Goal: Information Seeking & Learning: Learn about a topic

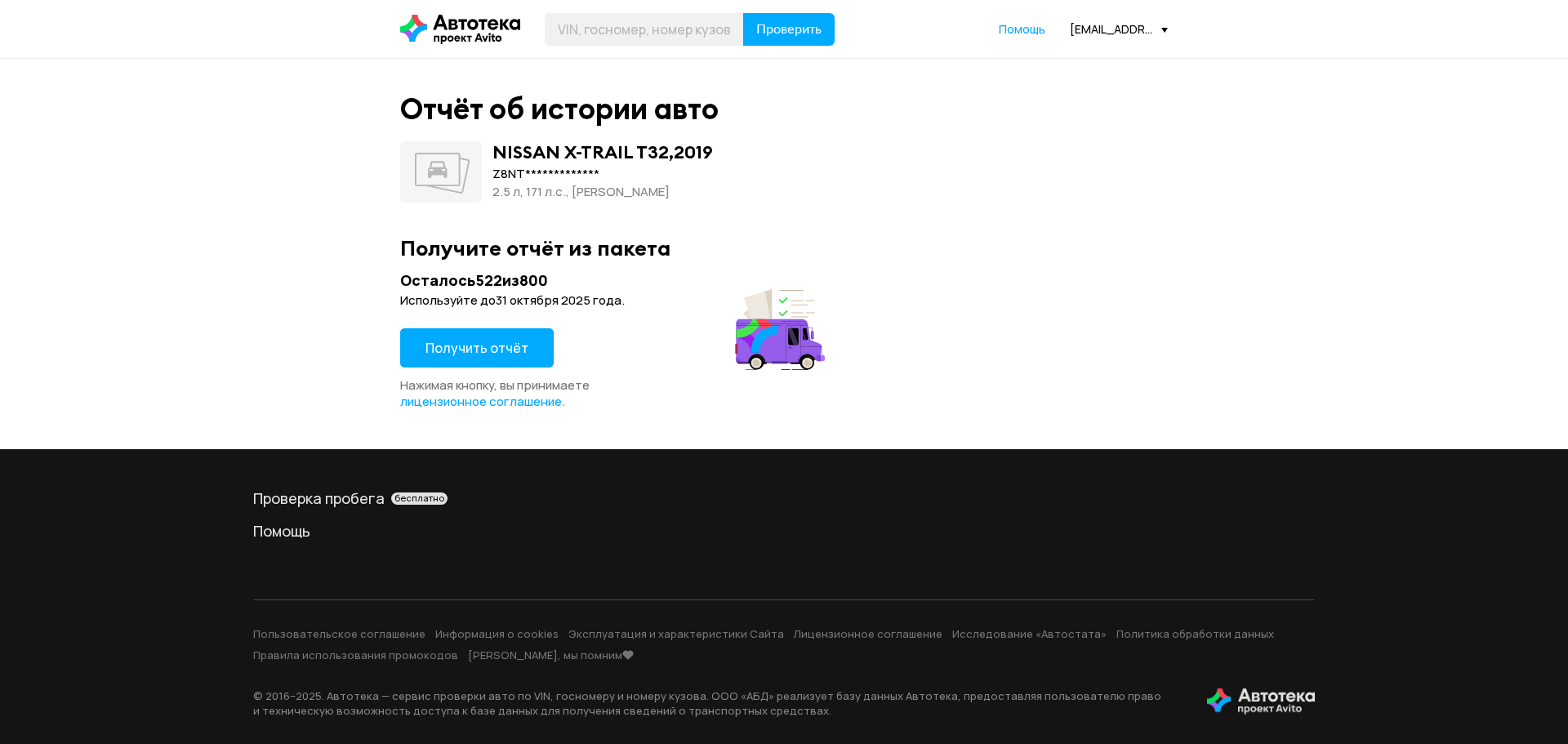
click at [485, 352] on span "Получить отчёт" at bounding box center [477, 348] width 103 height 18
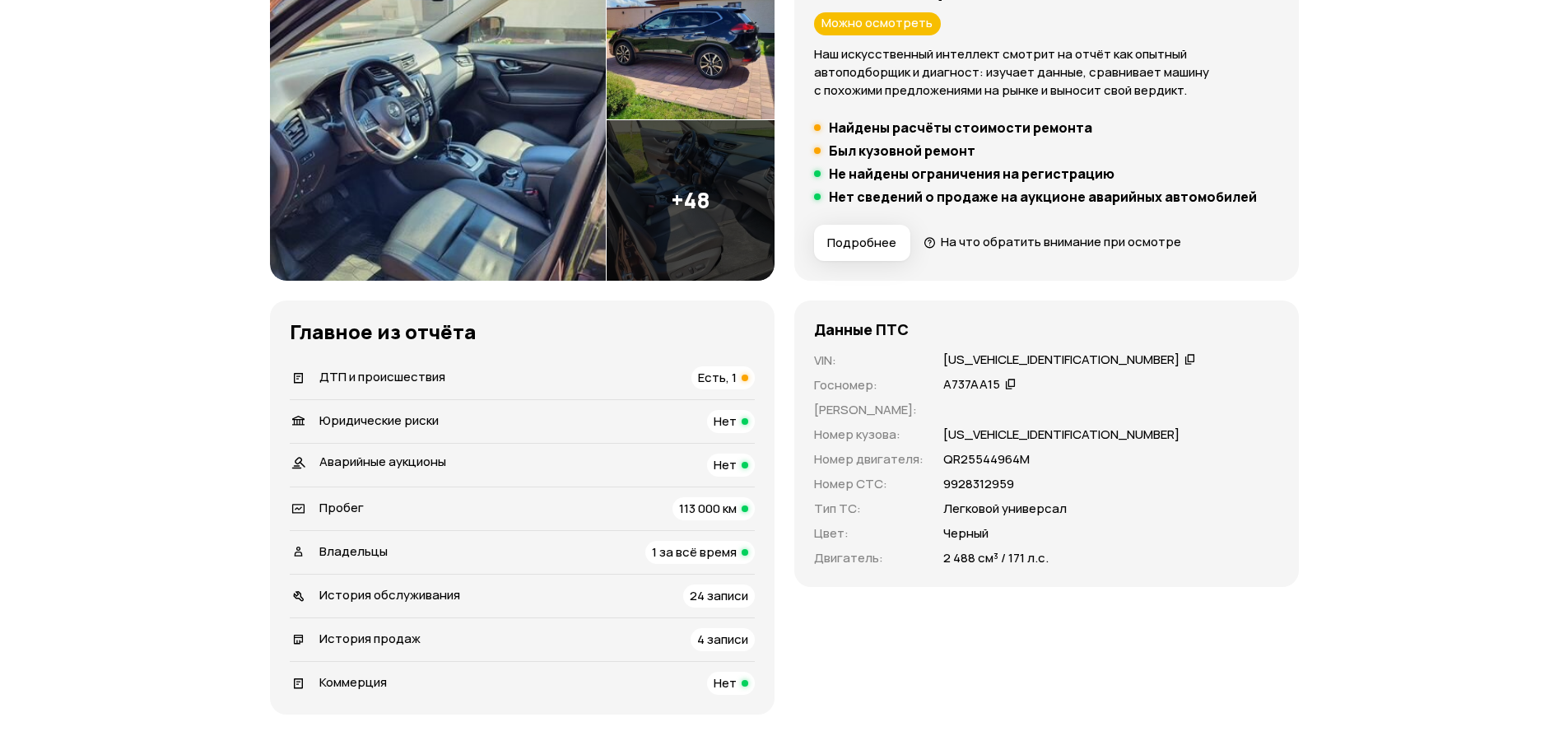
scroll to position [297, 0]
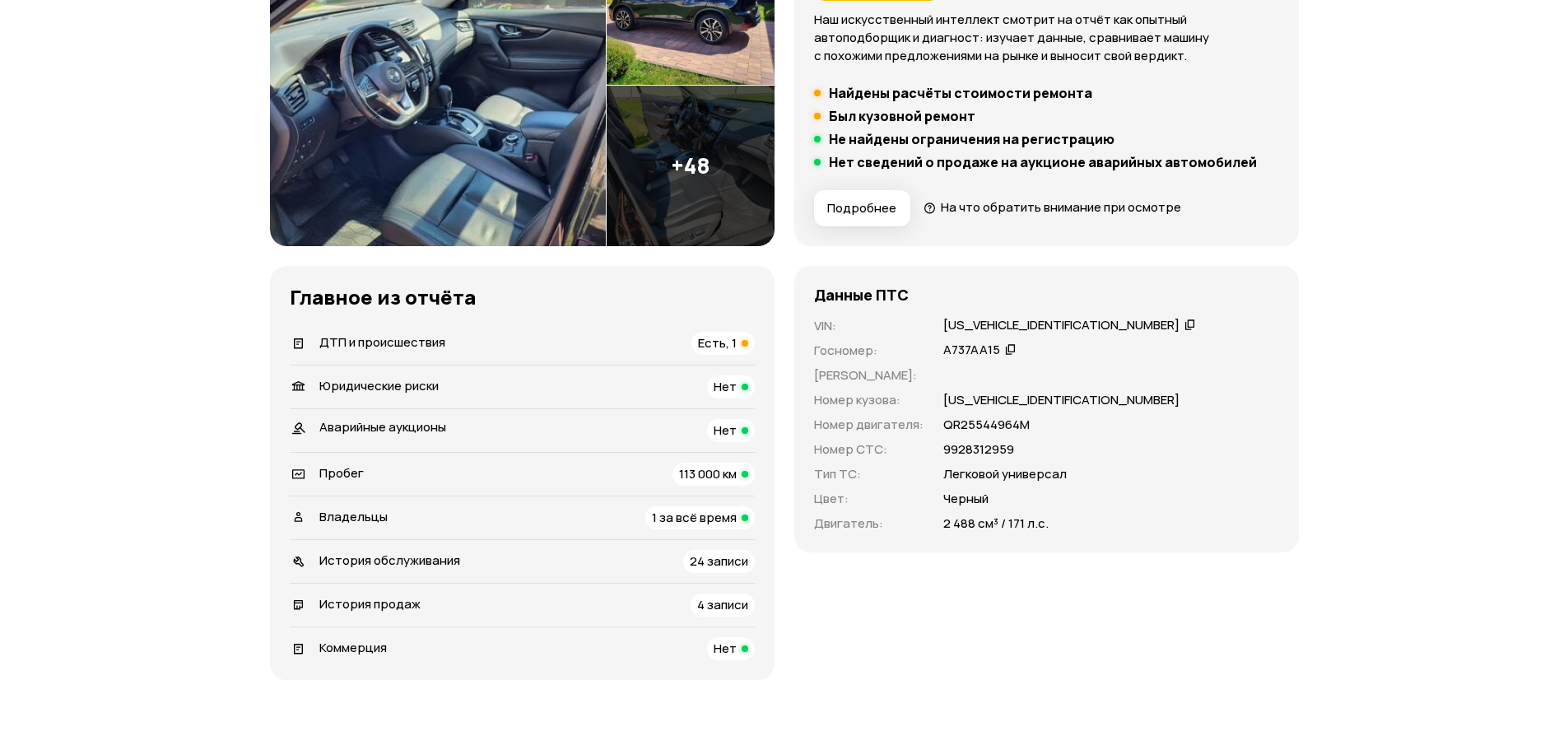
click at [720, 343] on span "Есть, 1" at bounding box center [717, 343] width 39 height 17
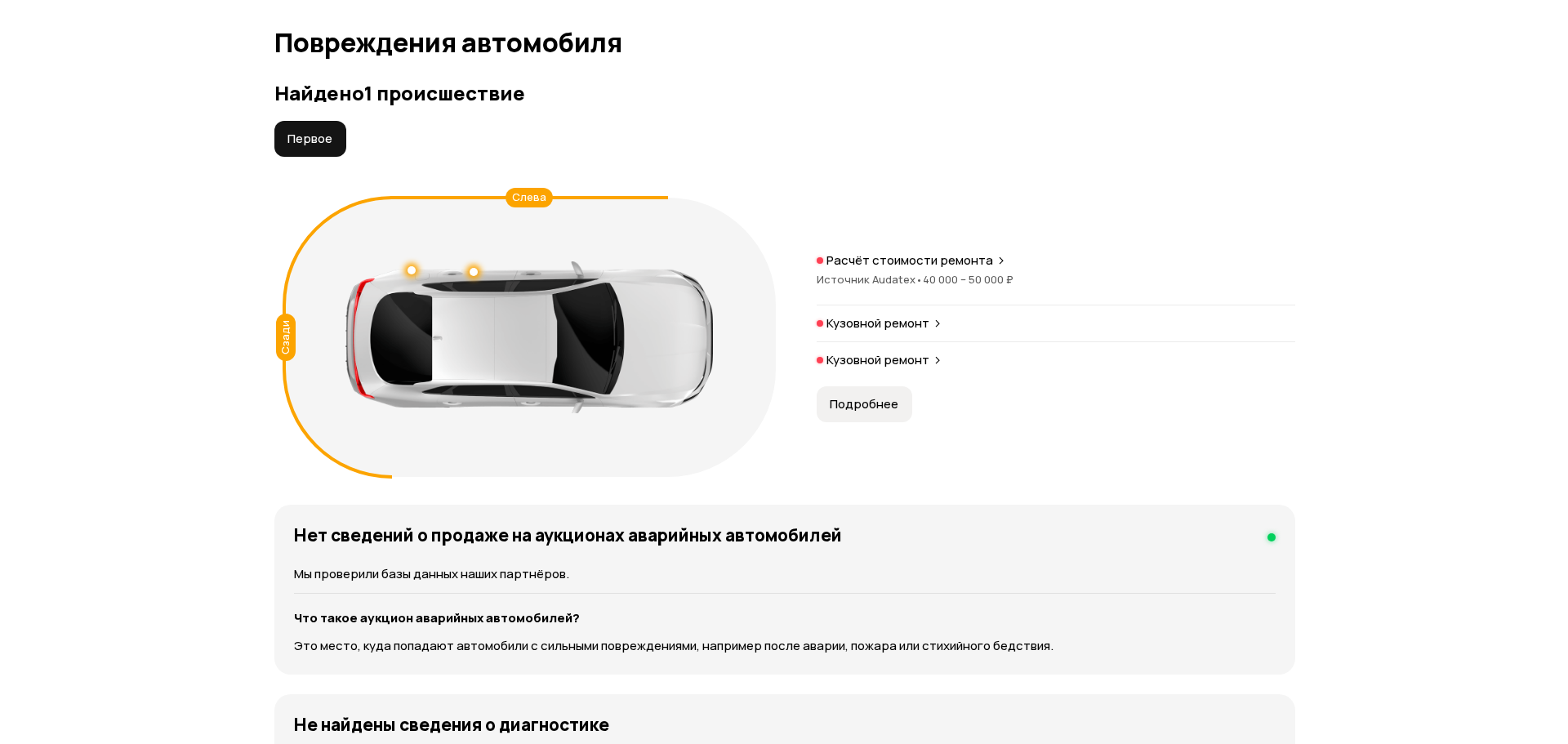
scroll to position [1692, 0]
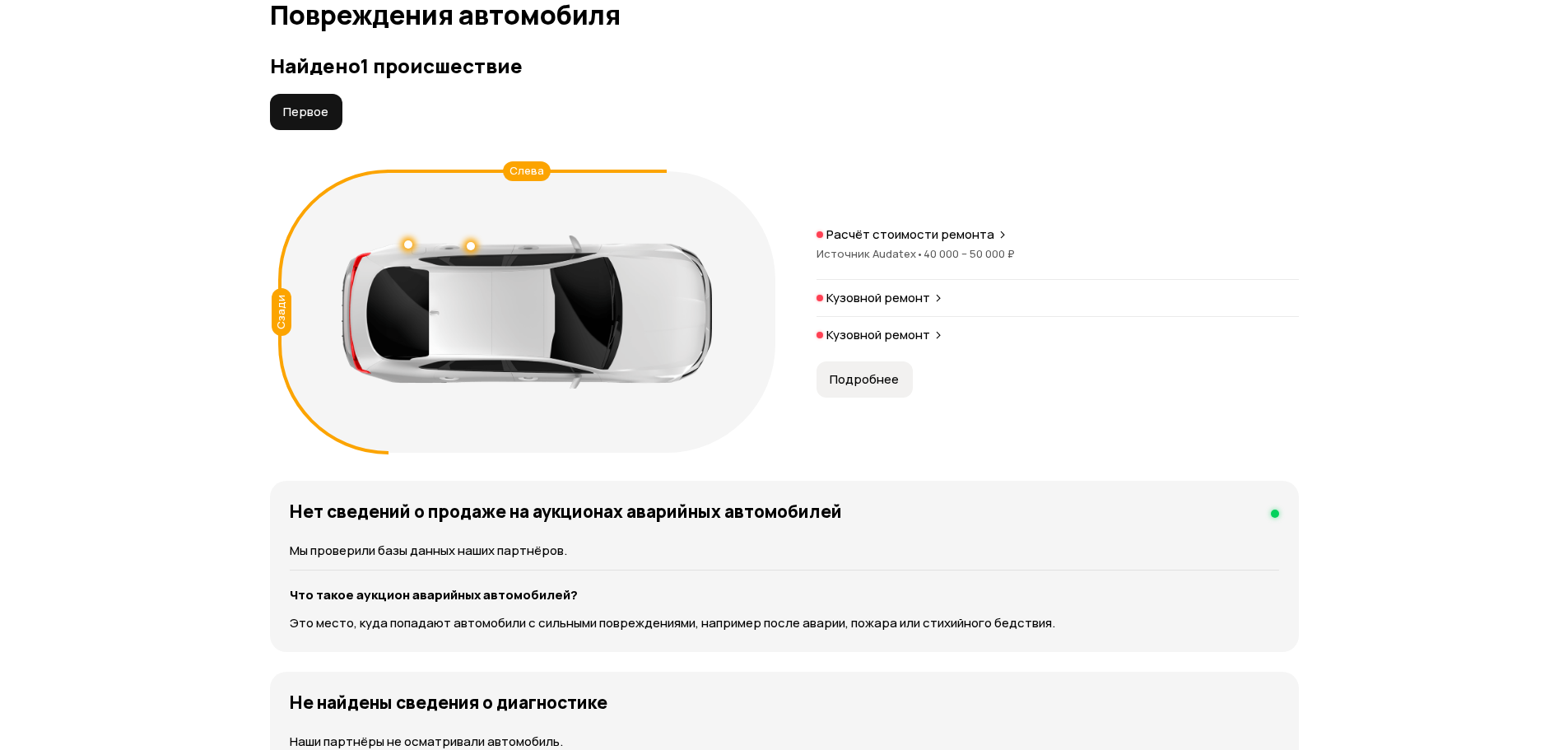
click at [908, 303] on p "Кузовной ремонт" at bounding box center [879, 298] width 104 height 17
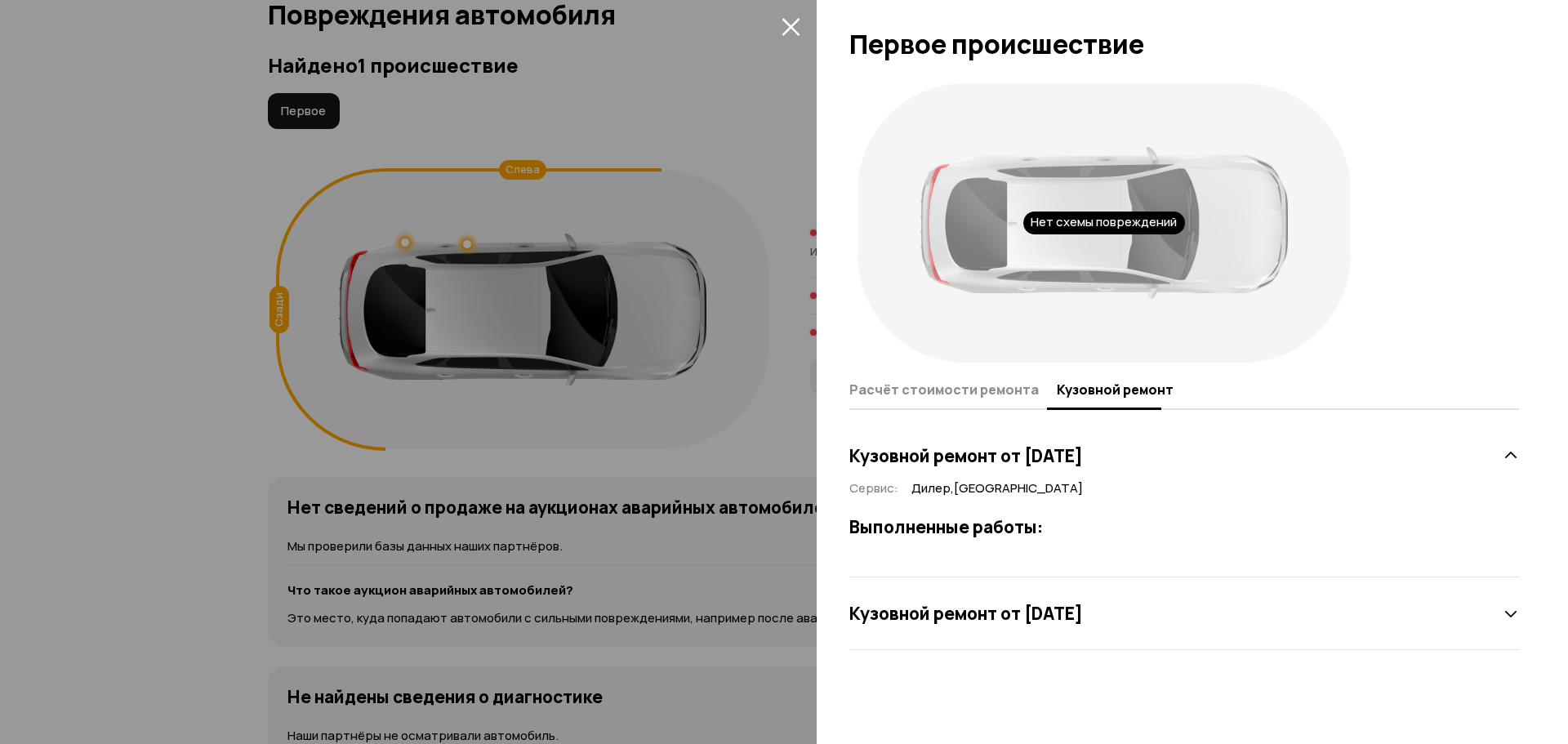
click at [1083, 613] on h3 "Кузовной ремонт от [DATE]" at bounding box center [966, 614] width 233 height 21
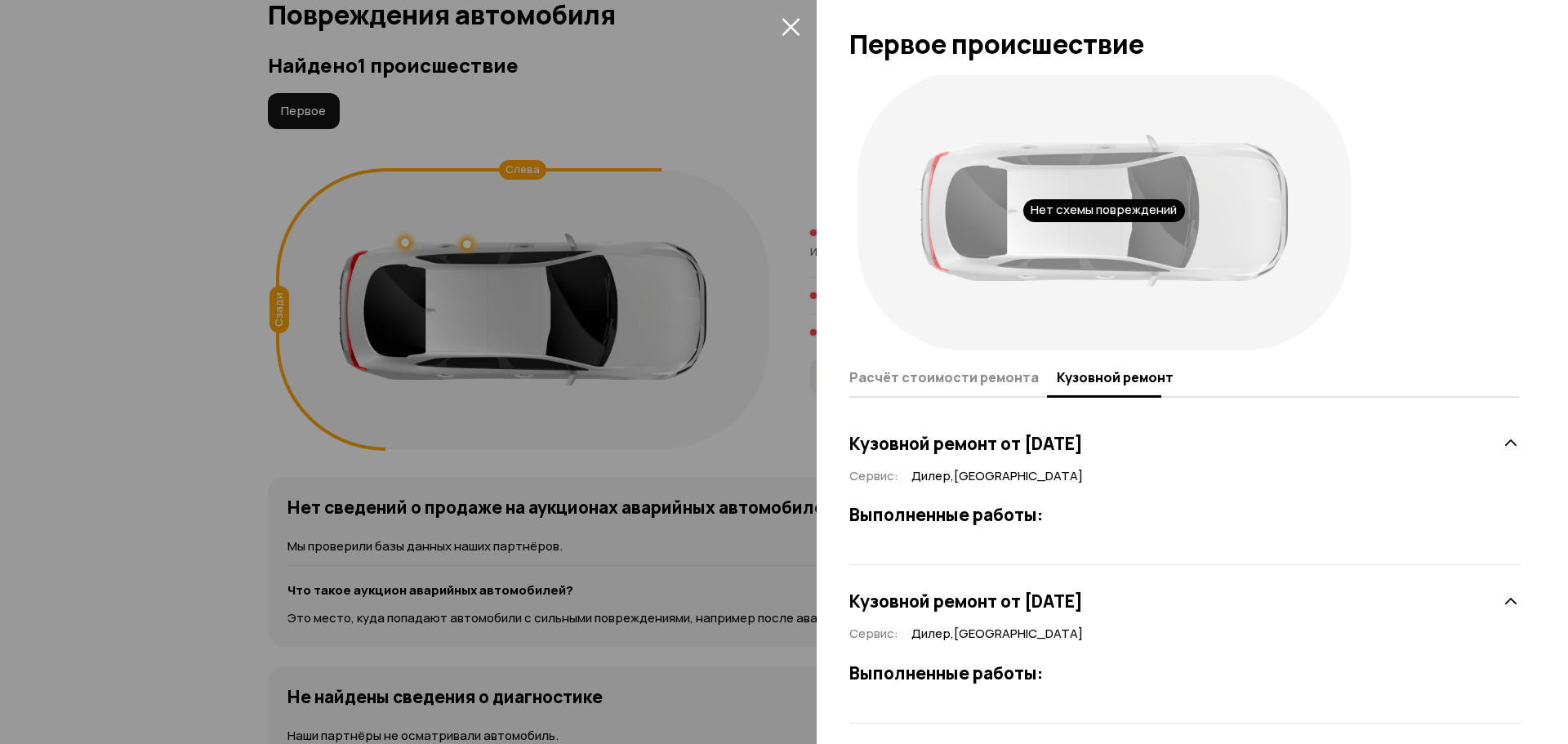
scroll to position [25, 0]
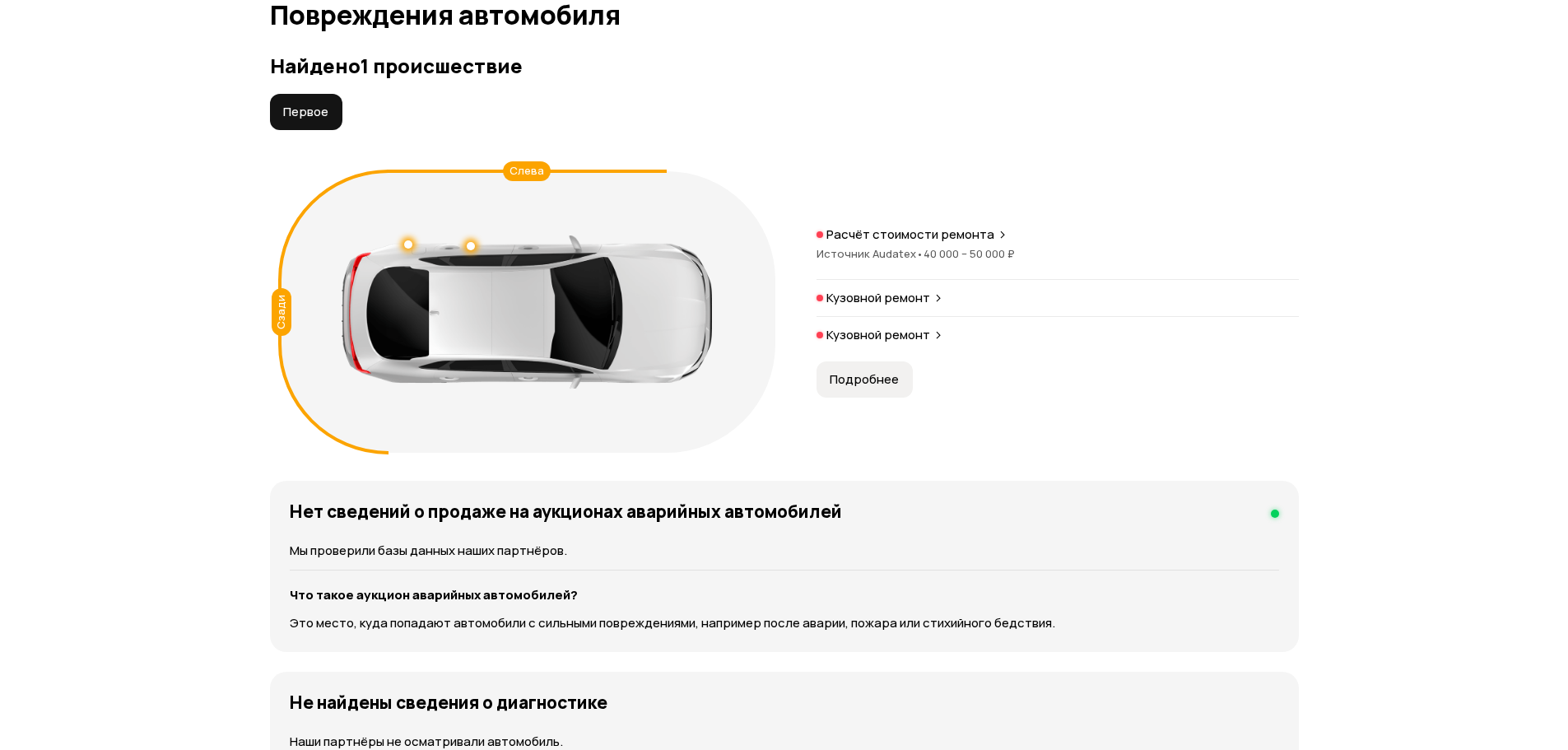
click at [865, 386] on span "Подробнее" at bounding box center [865, 380] width 69 height 17
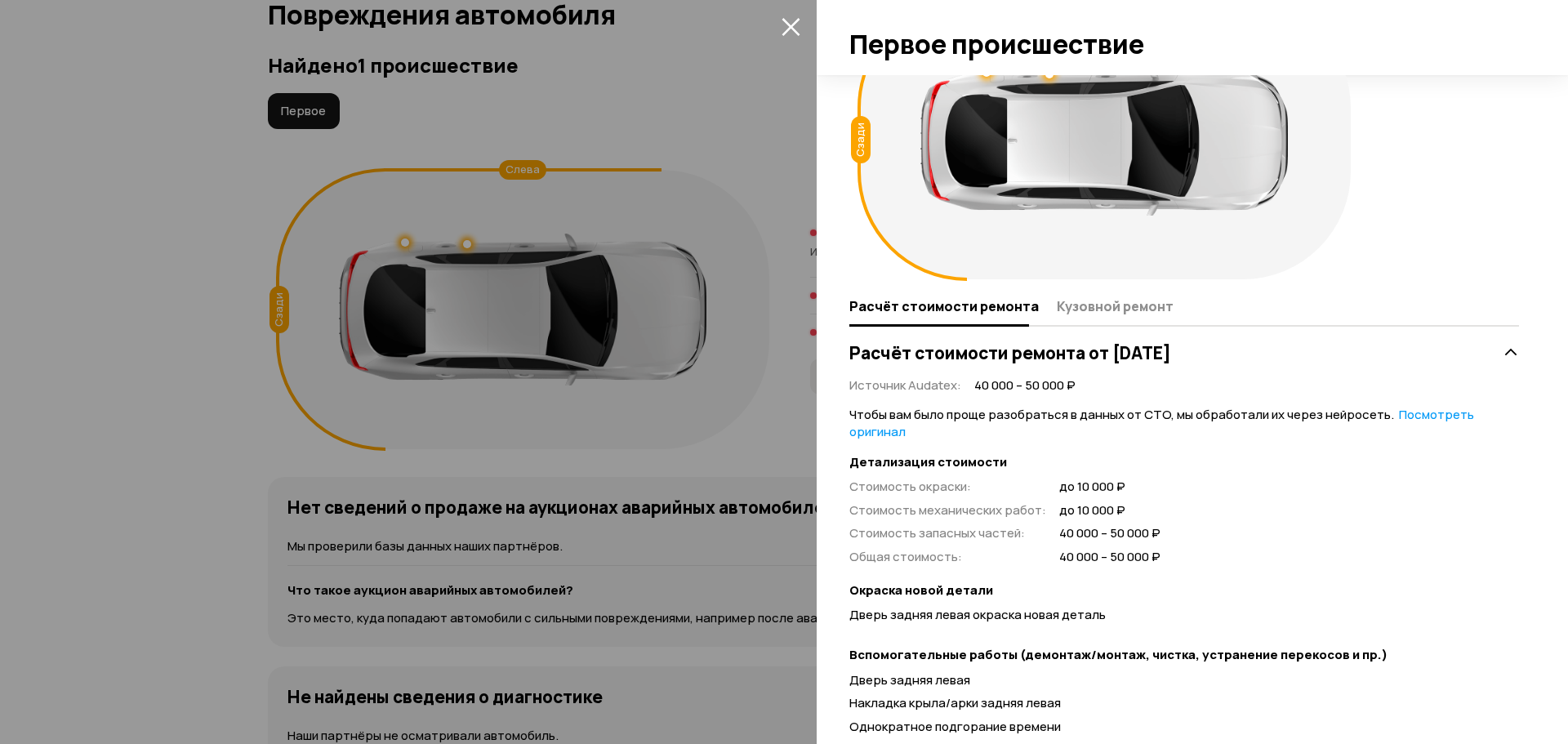
scroll to position [197, 0]
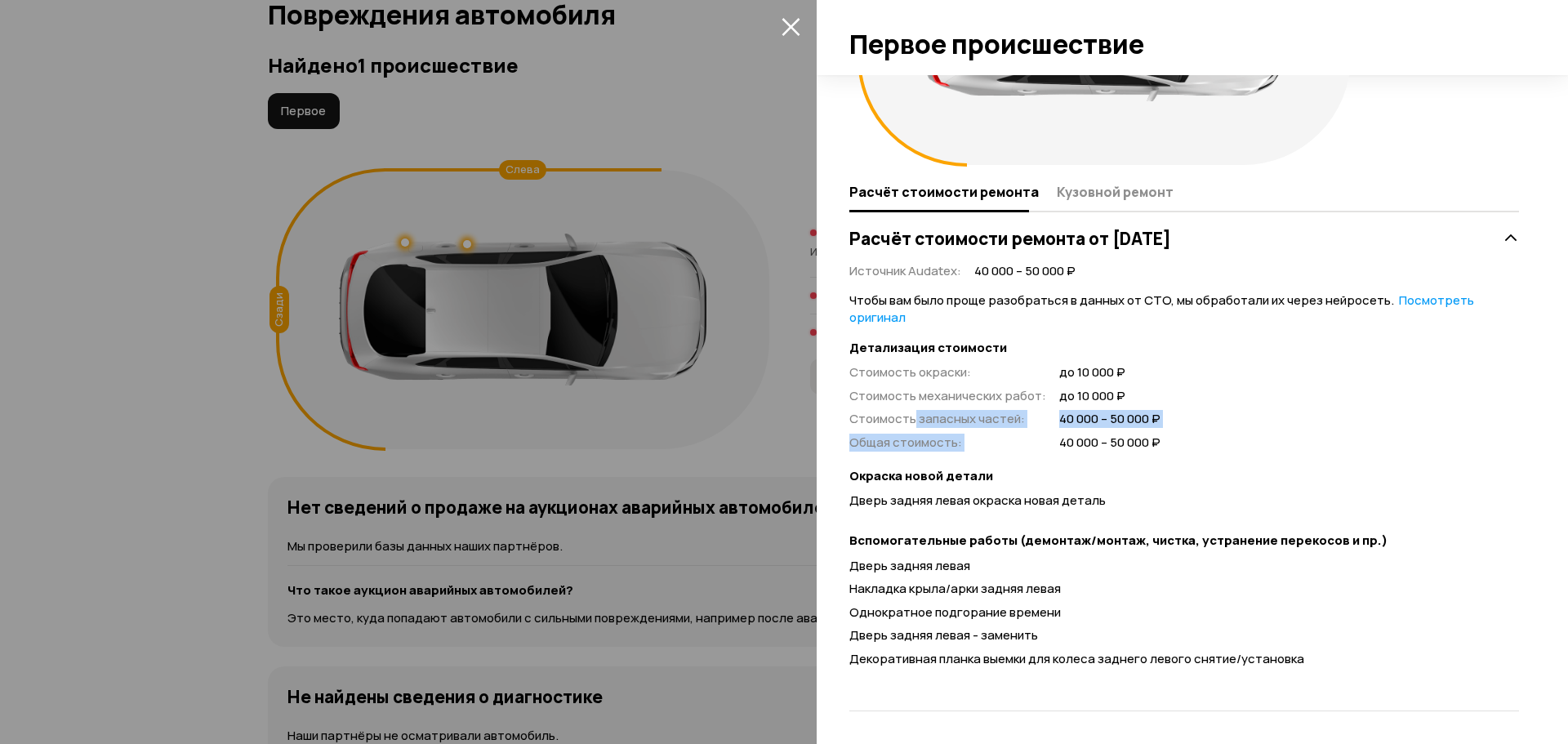
drag, startPoint x: 1148, startPoint y: 431, endPoint x: 911, endPoint y: 414, distance: 237.6
click at [911, 414] on div "Стоимость окраски : до 10 000 ₽ Стоимость механических работ : до 10 000 ₽ Стои…" at bounding box center [1005, 408] width 311 height 88
click at [1067, 201] on button "Кузовной ремонт" at bounding box center [1113, 191] width 122 height 32
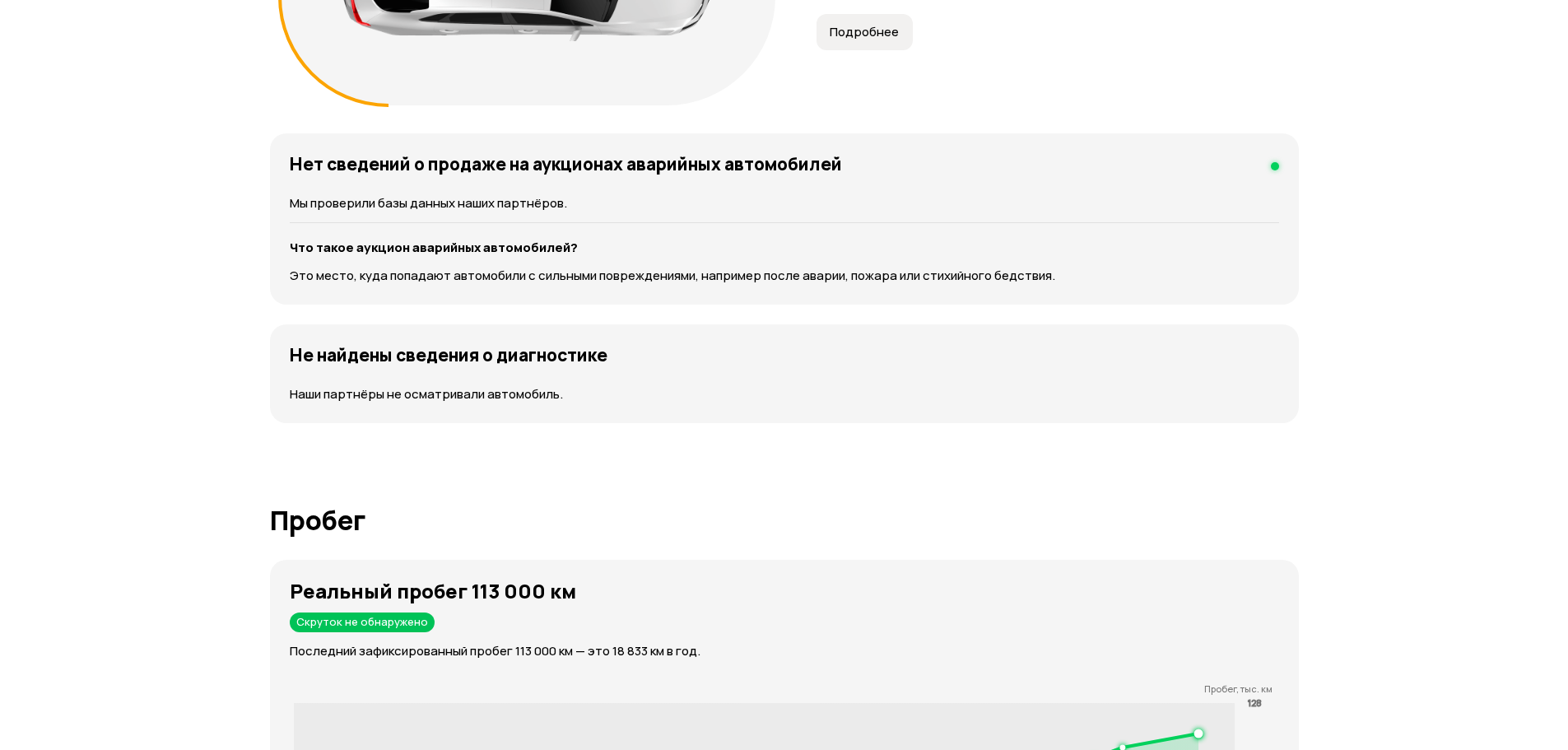
scroll to position [2200, 0]
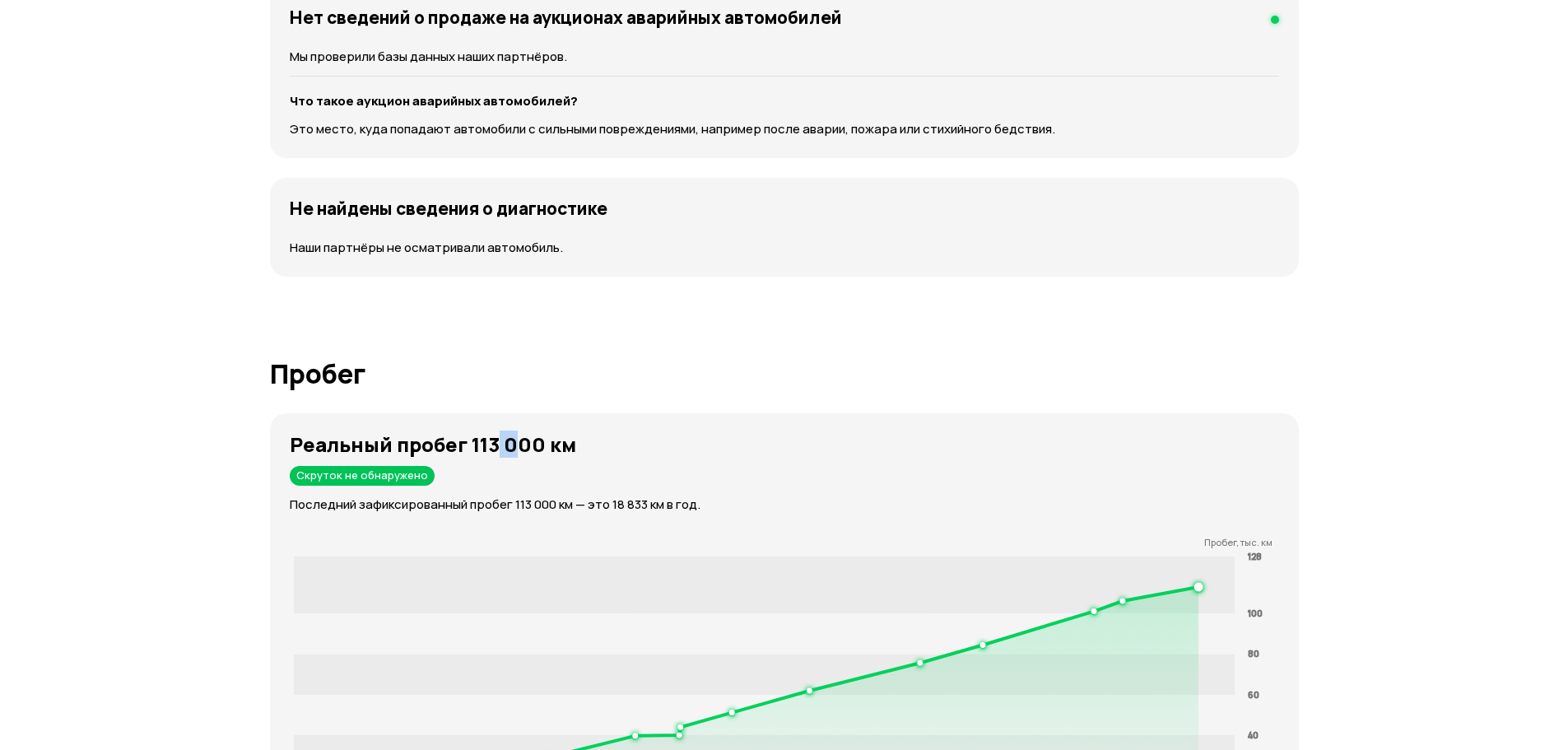
drag, startPoint x: 493, startPoint y: 445, endPoint x: 645, endPoint y: 443, distance: 152.0
click at [635, 443] on h3 "Реальный пробег 113 000 км" at bounding box center [794, 444] width 1009 height 23
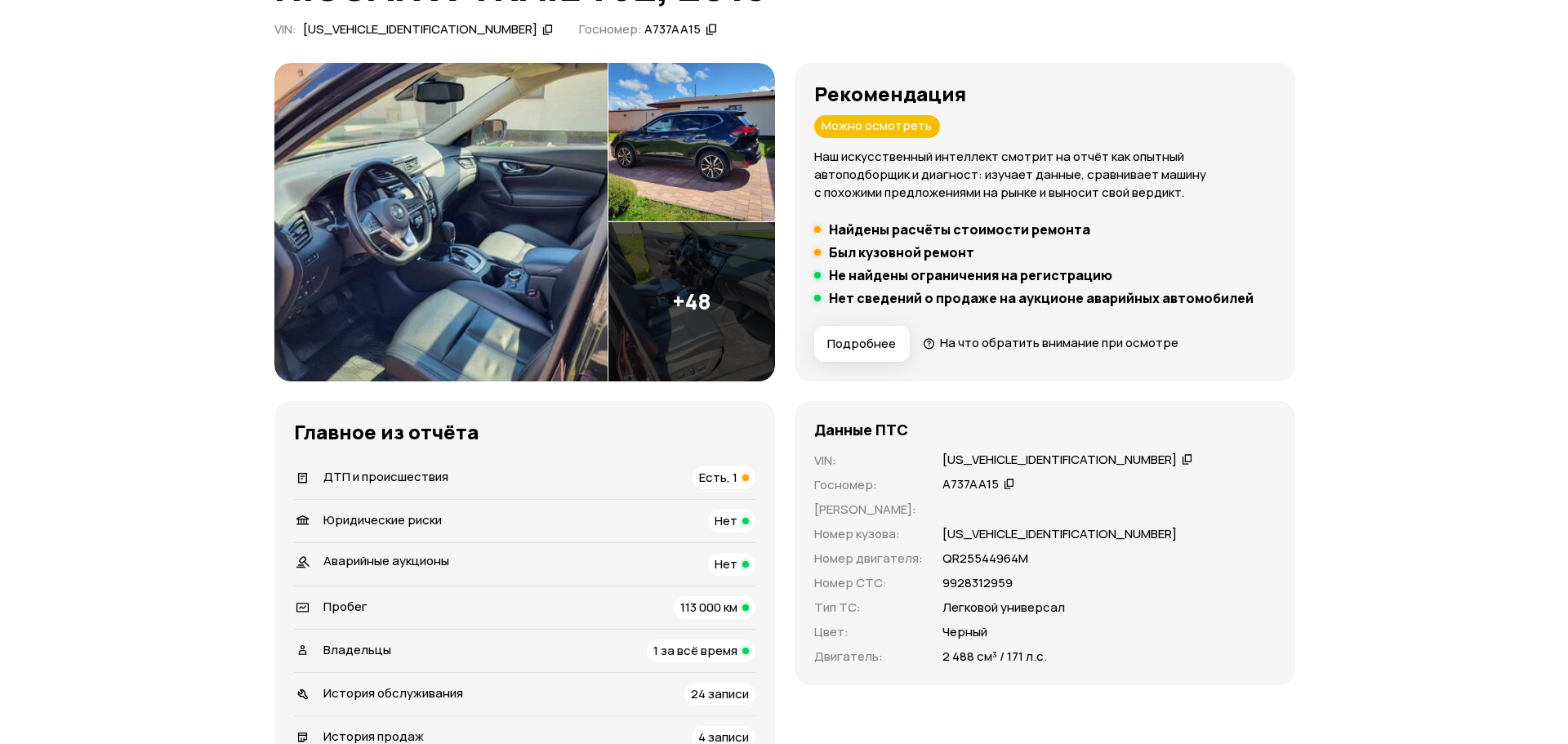
scroll to position [0, 0]
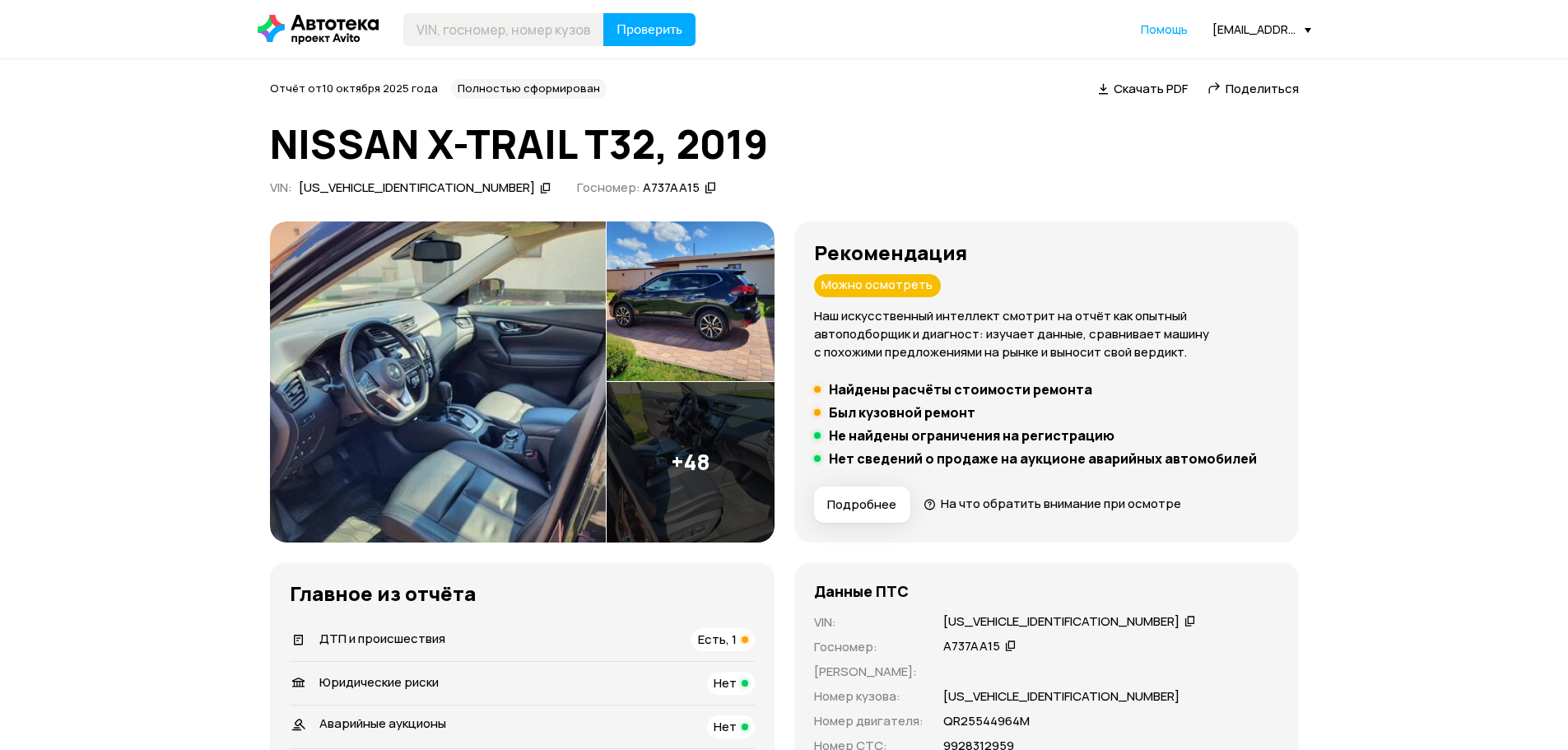
click at [457, 420] on img at bounding box center [438, 382] width 336 height 321
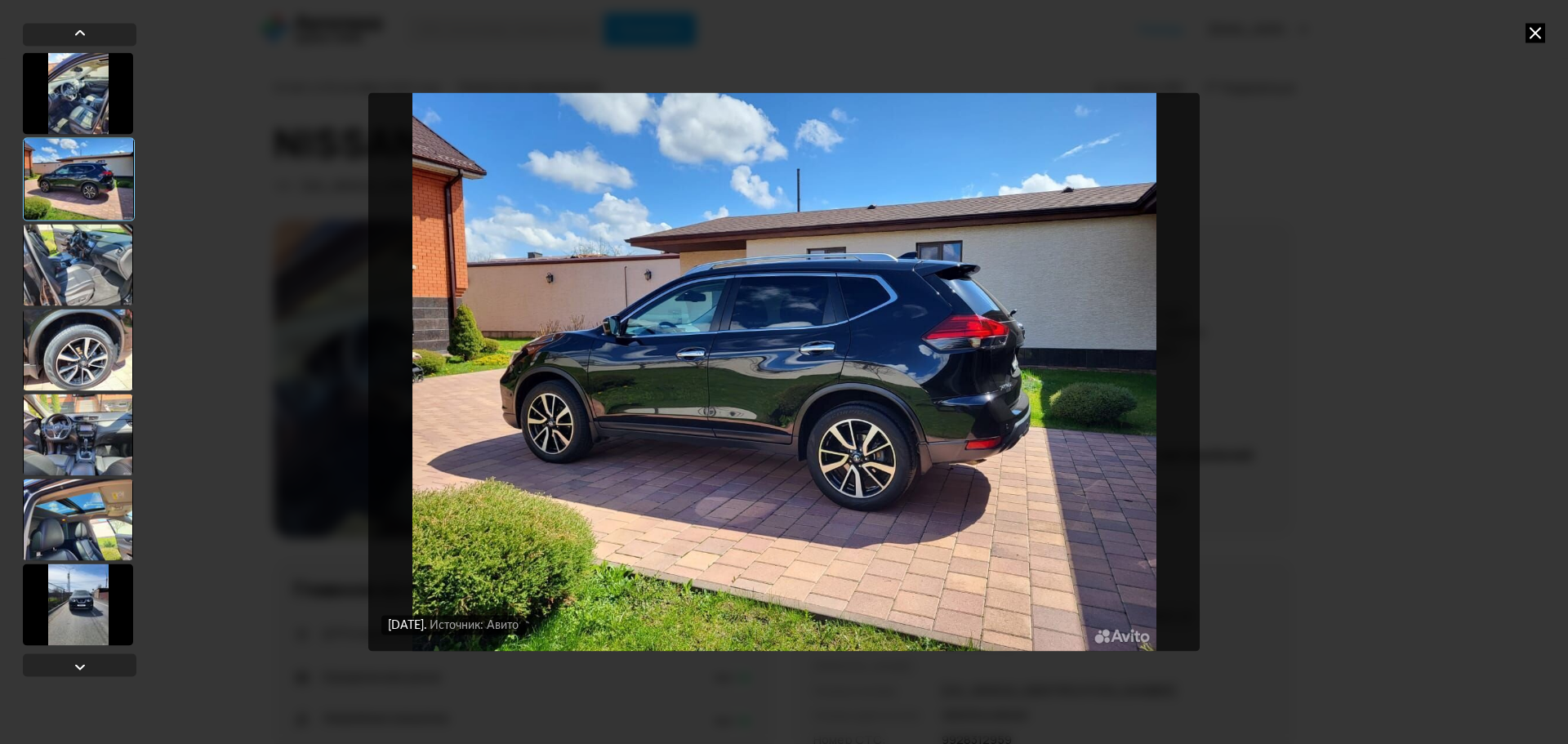
click at [75, 519] on div at bounding box center [78, 519] width 111 height 82
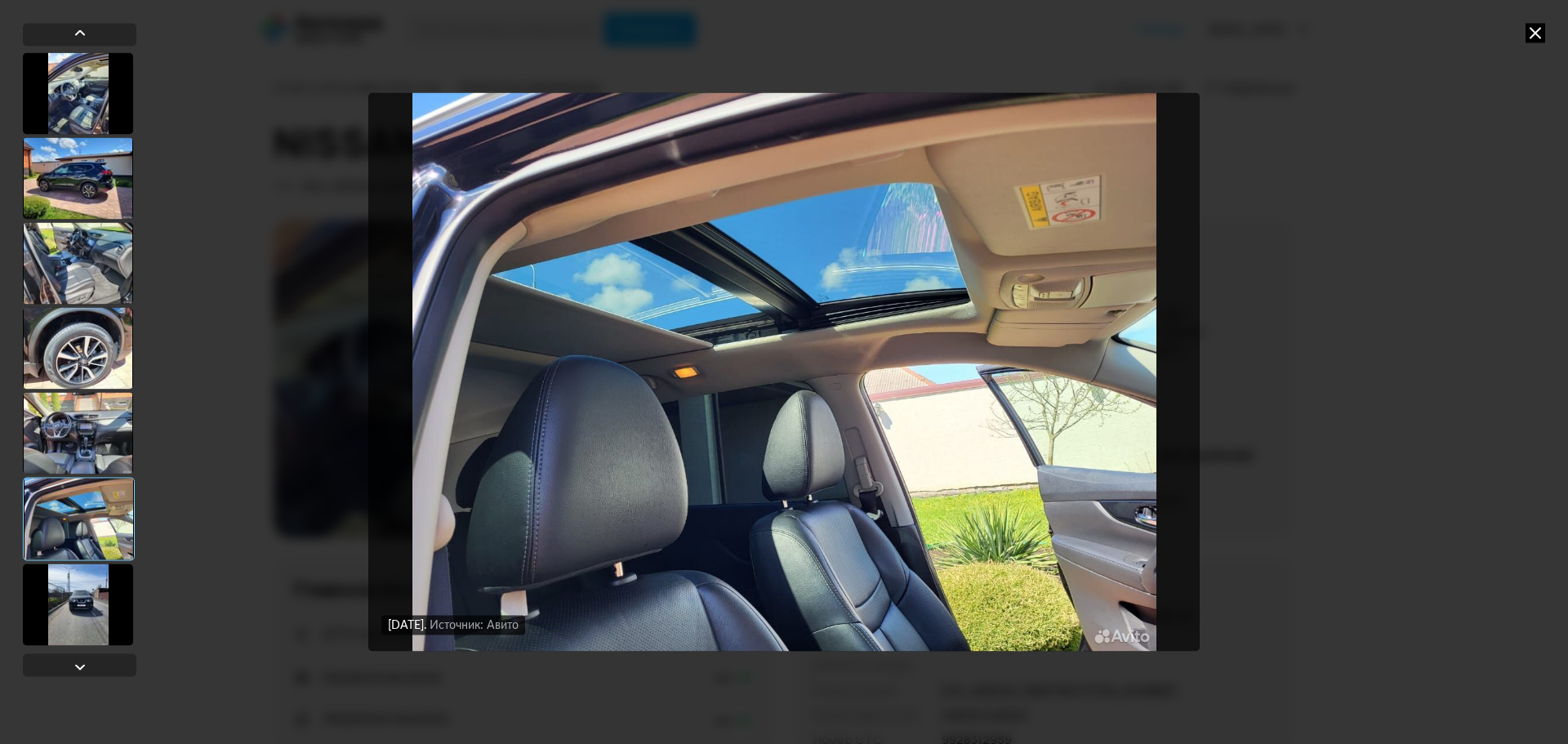
click at [67, 420] on div at bounding box center [78, 433] width 111 height 82
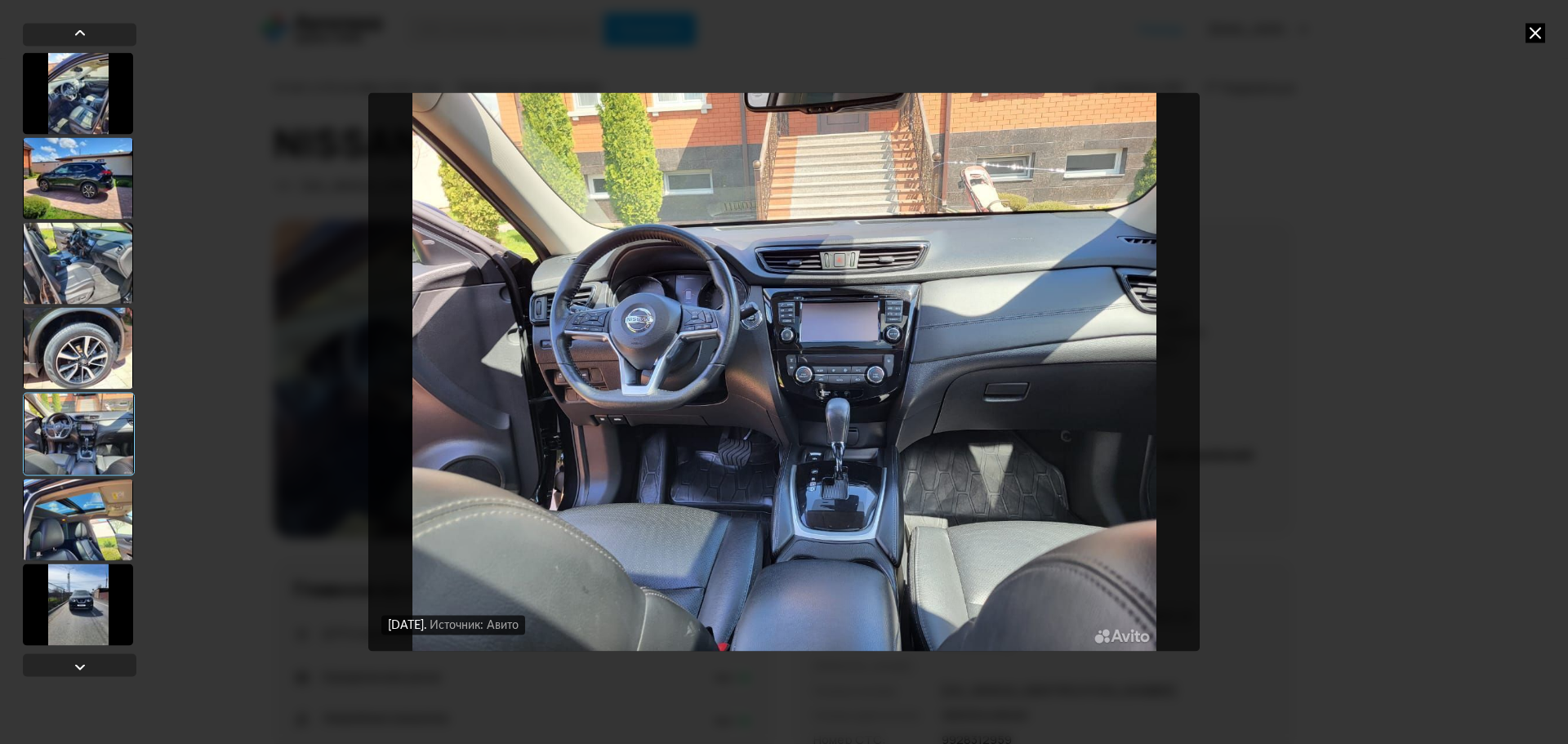
click at [70, 646] on div at bounding box center [79, 350] width 114 height 596
click at [84, 613] on div at bounding box center [78, 605] width 111 height 82
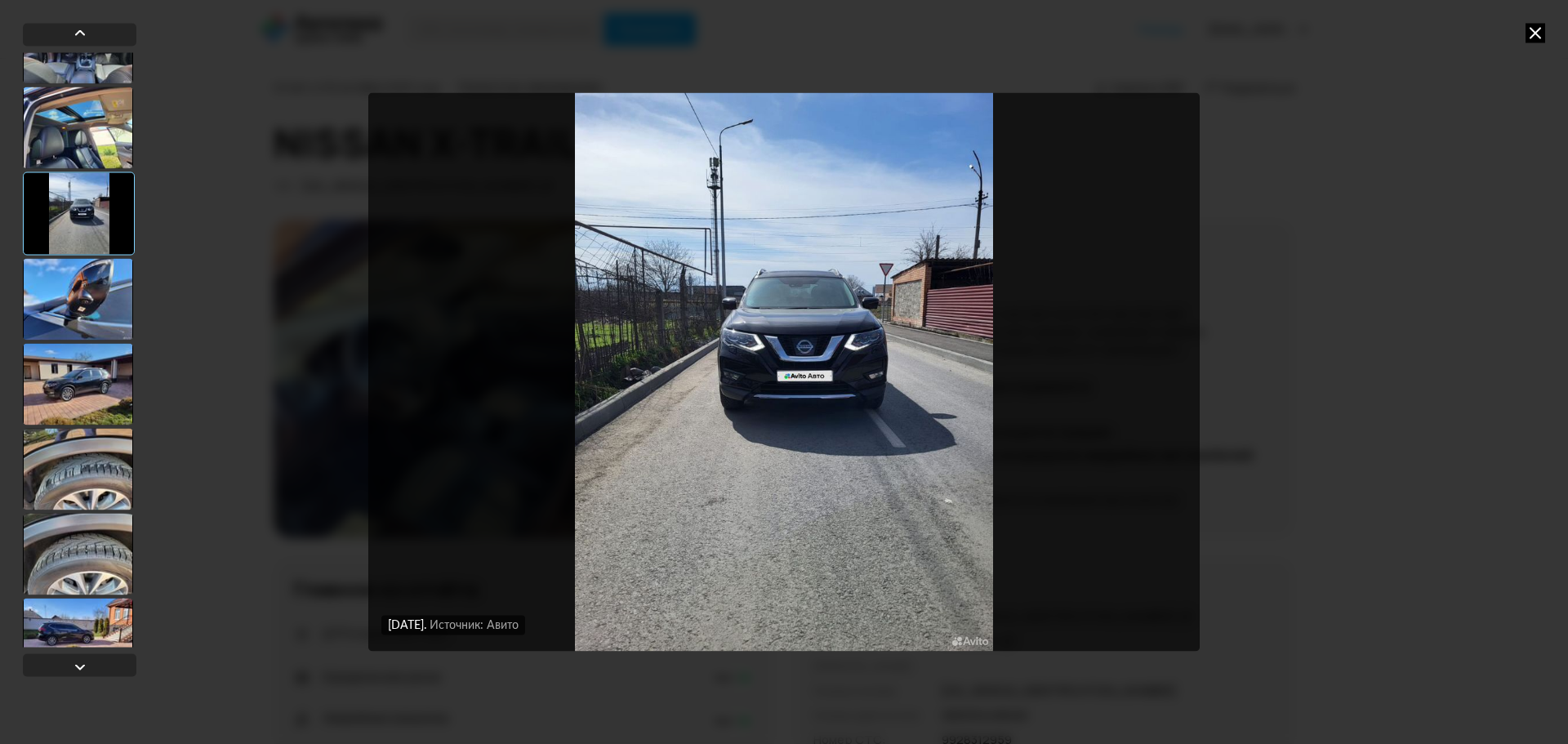
scroll to position [392, 0]
click at [77, 324] on div at bounding box center [78, 297] width 111 height 82
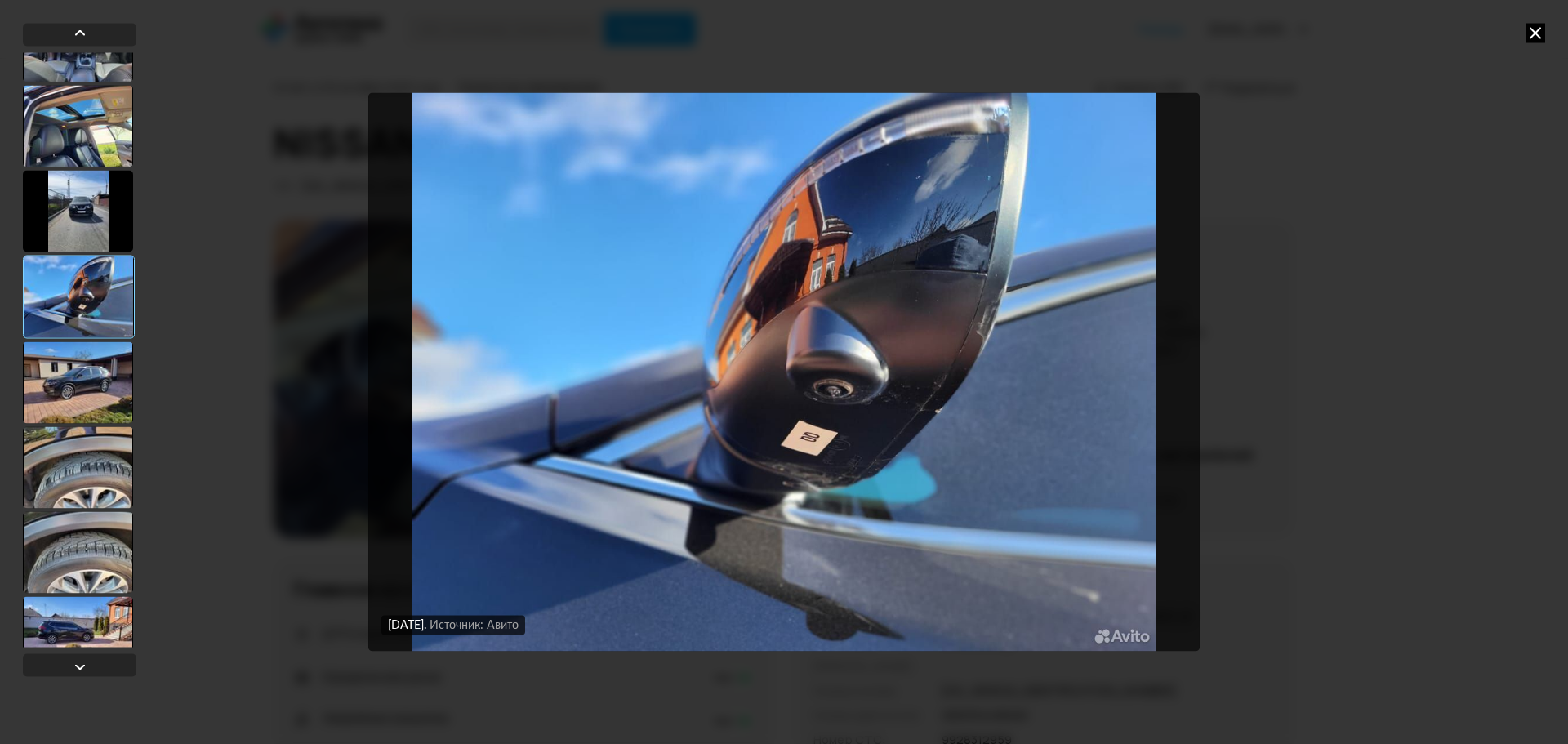
click at [100, 386] on div at bounding box center [78, 383] width 111 height 82
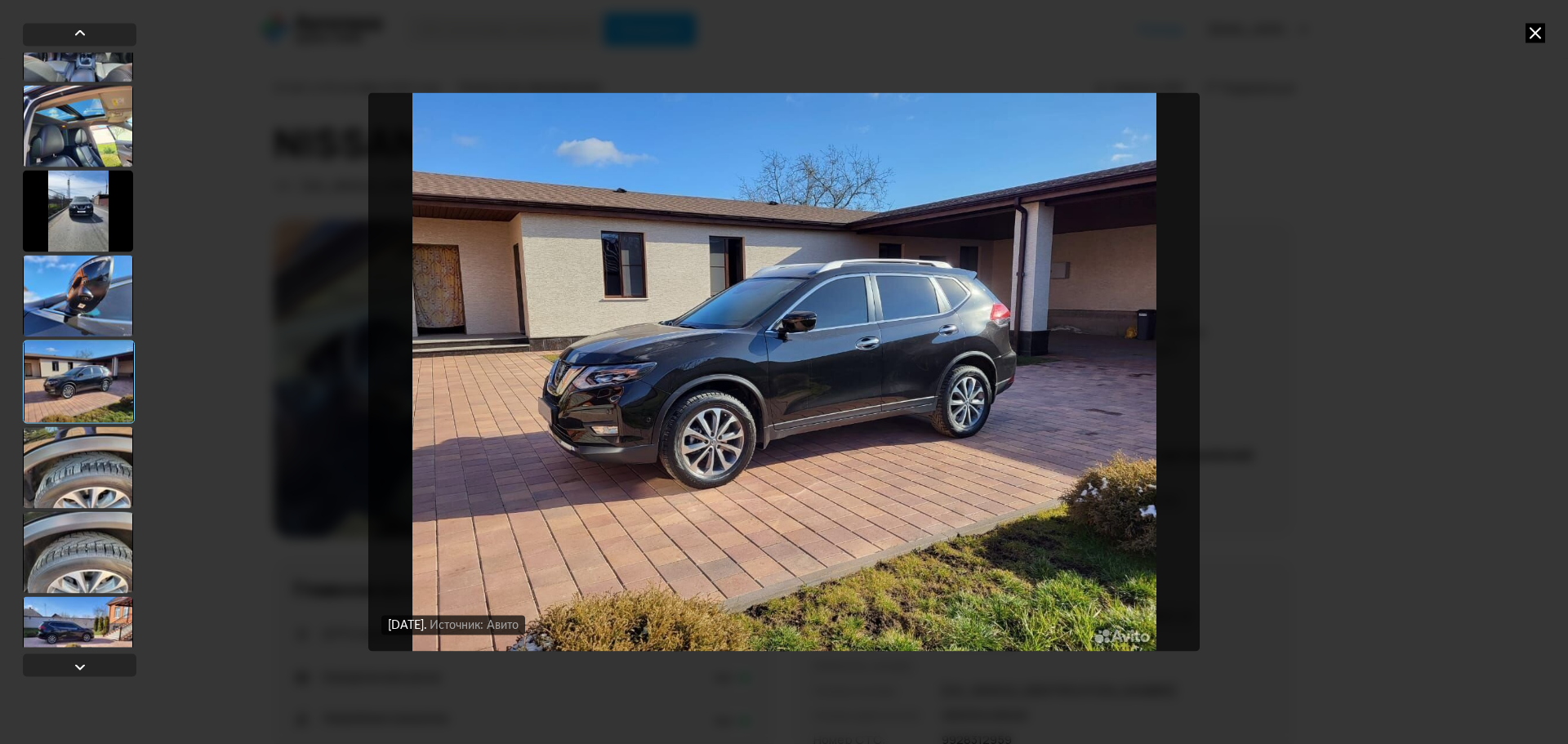
click at [105, 486] on div at bounding box center [78, 467] width 111 height 82
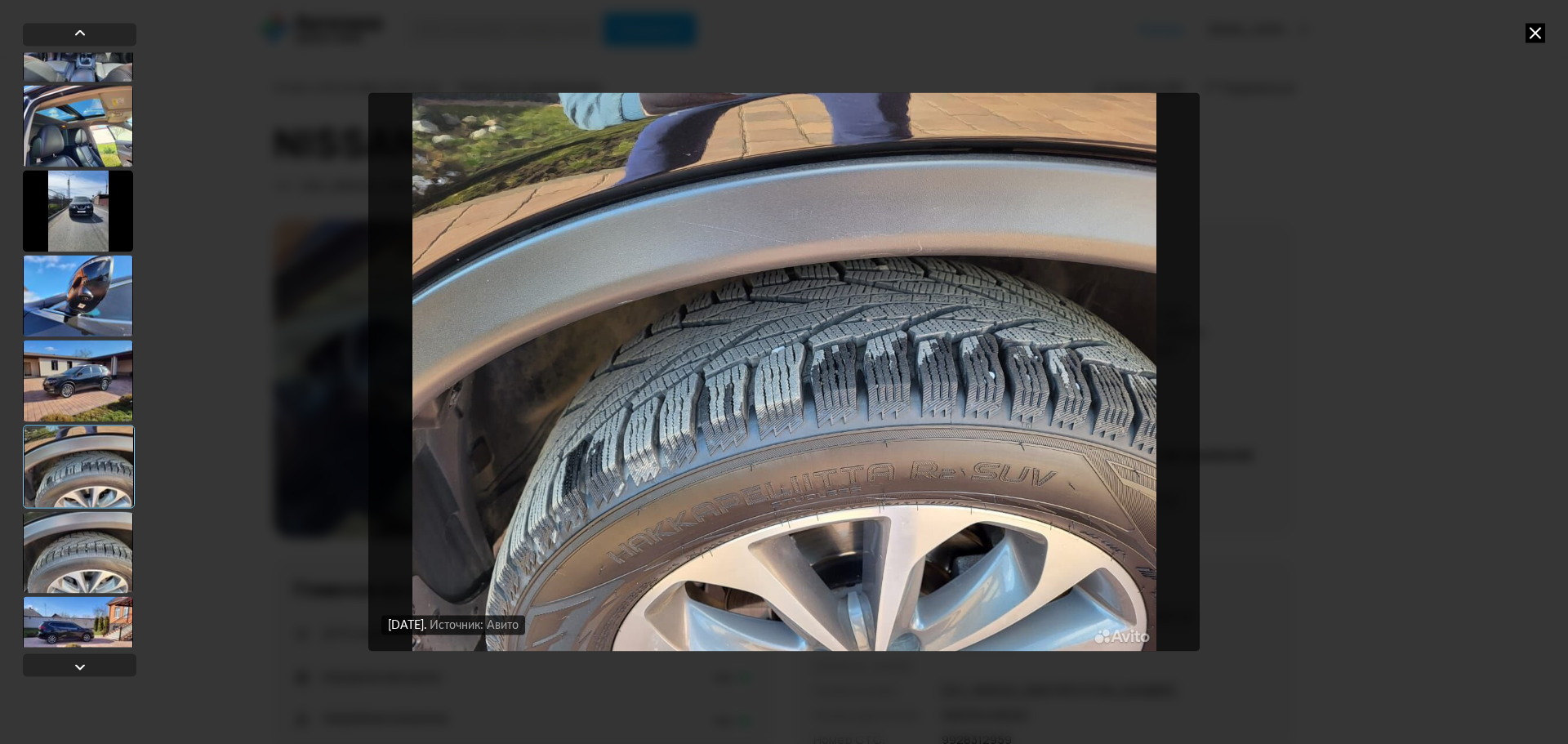
scroll to position [490, 0]
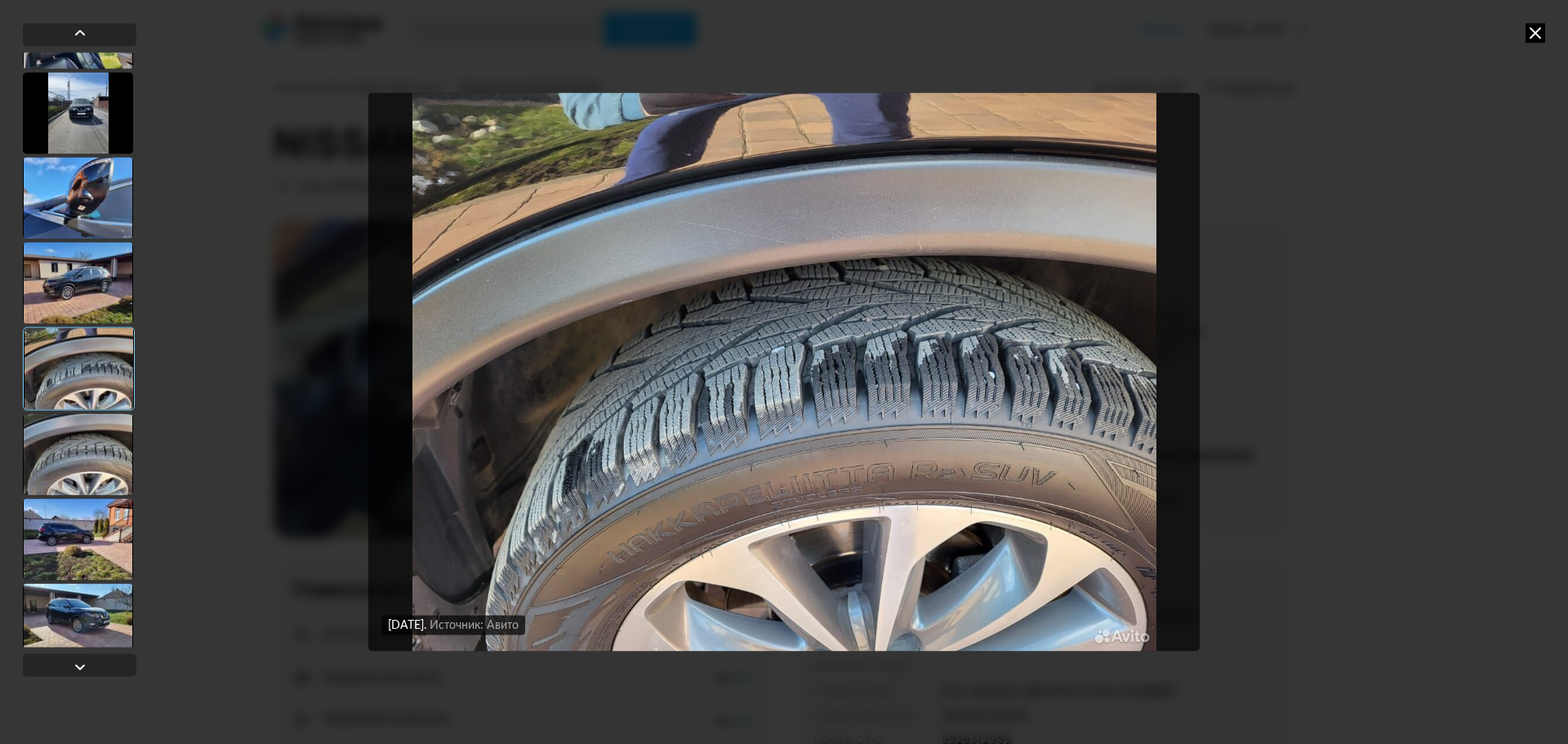
click at [104, 479] on div at bounding box center [78, 454] width 111 height 82
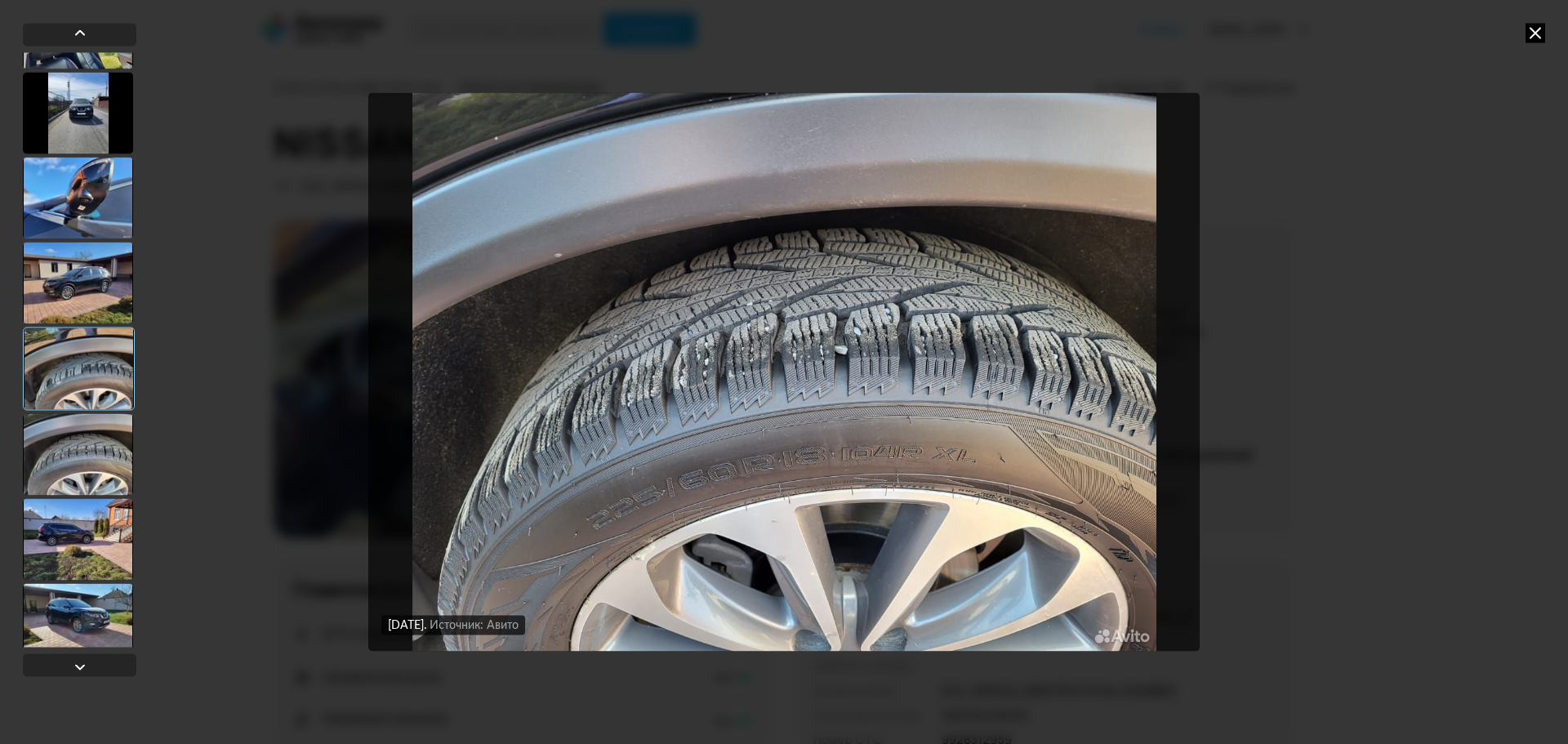
click at [96, 519] on div at bounding box center [78, 539] width 111 height 82
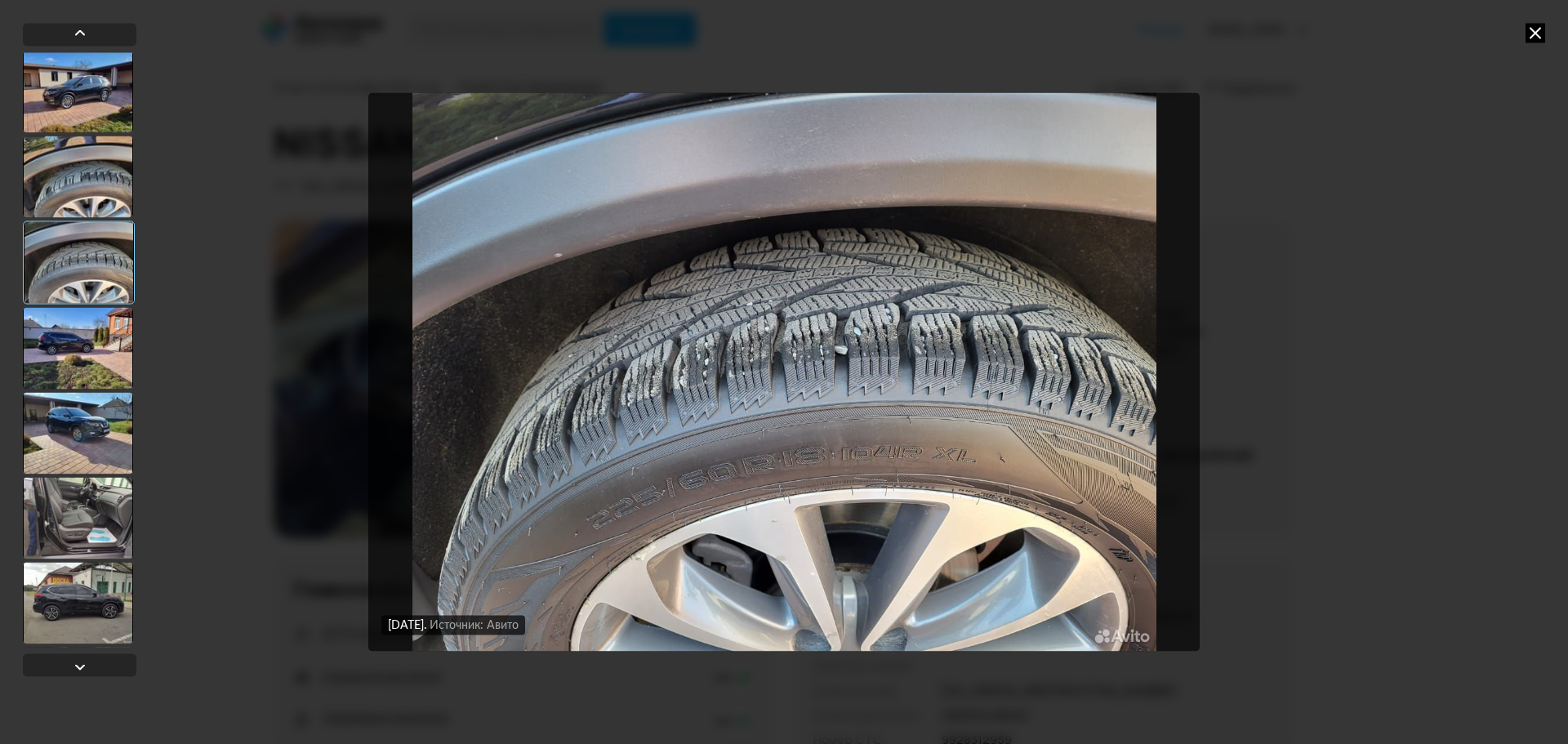
scroll to position [686, 0]
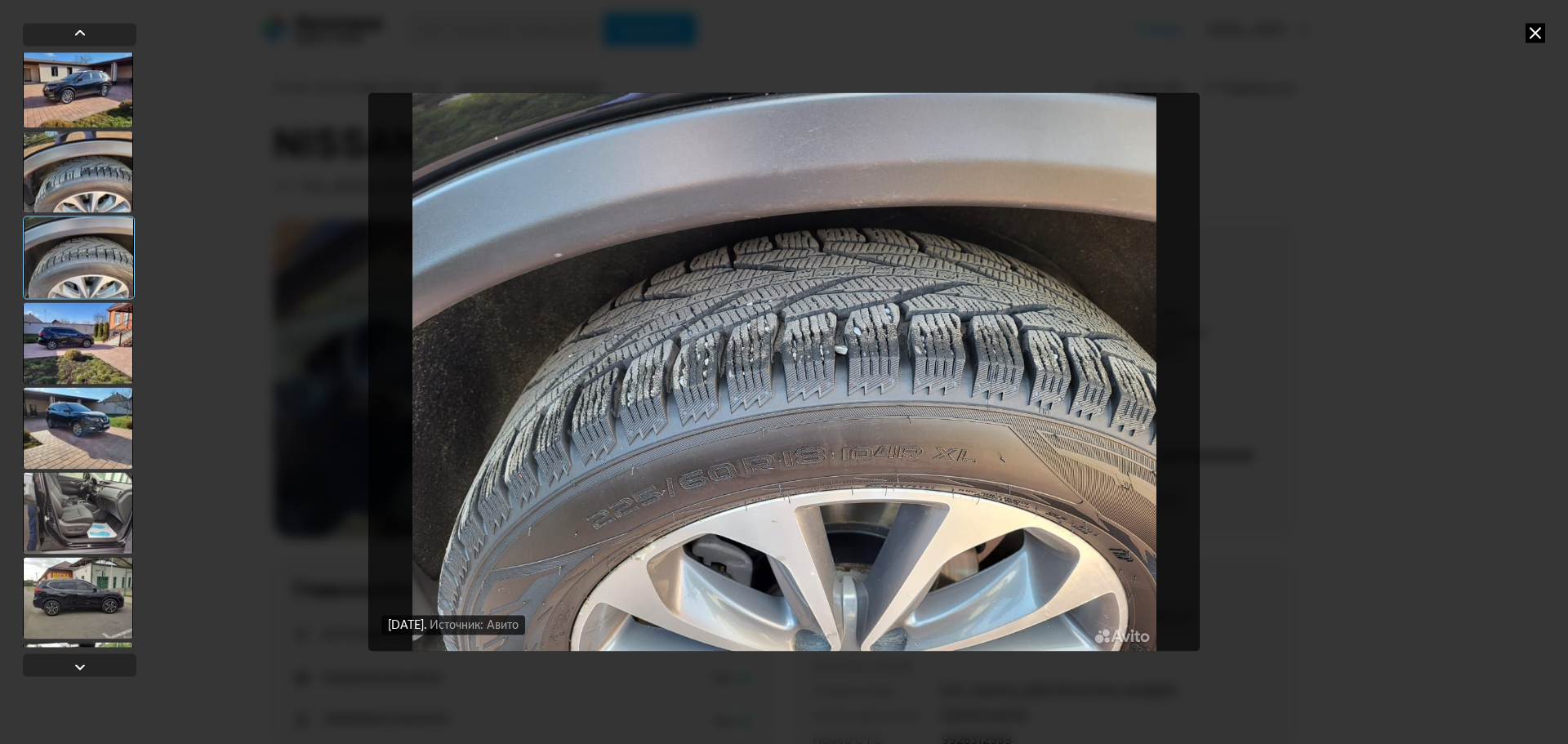
click at [83, 307] on div at bounding box center [78, 343] width 111 height 82
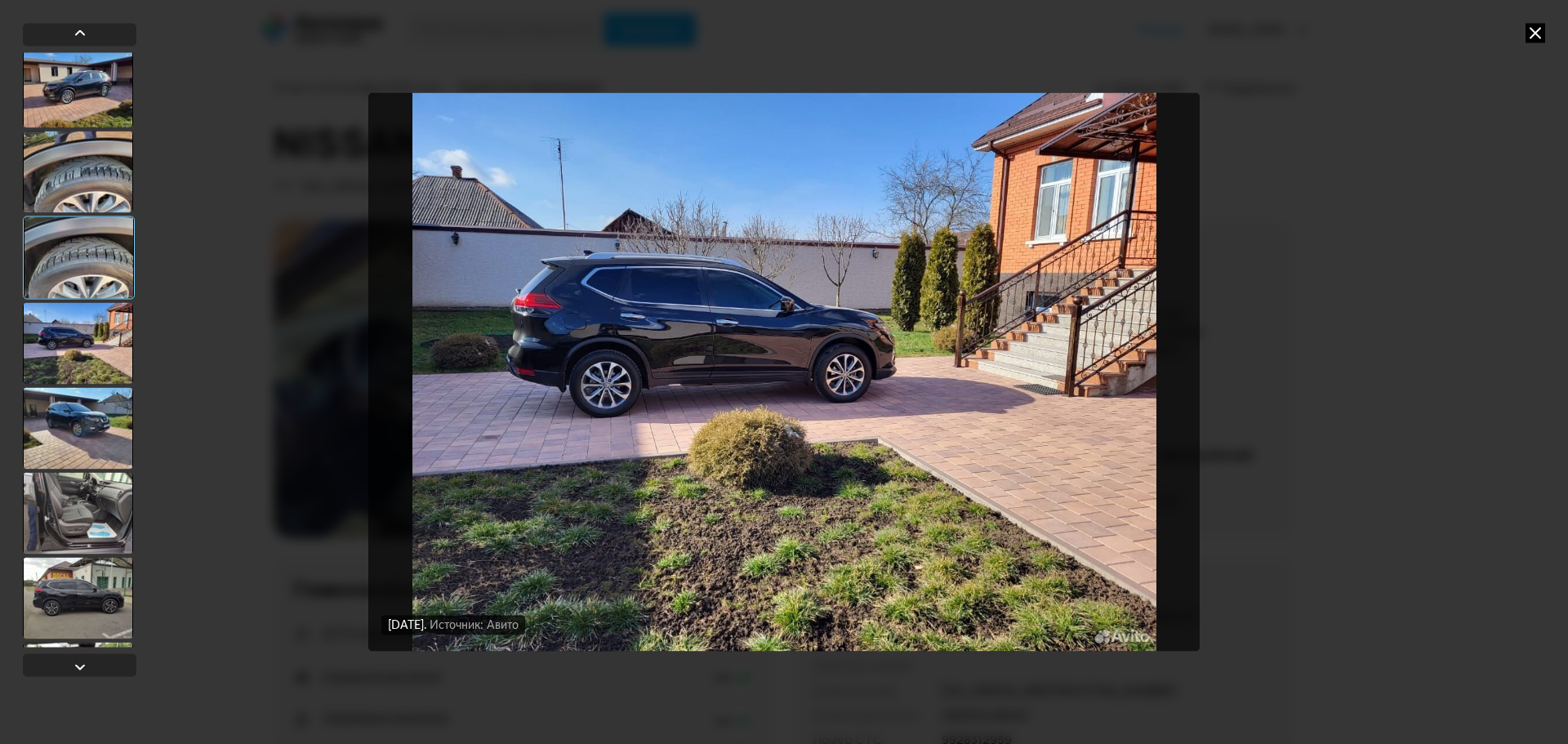
click at [96, 347] on div at bounding box center [78, 343] width 111 height 82
click at [83, 474] on div at bounding box center [78, 513] width 111 height 82
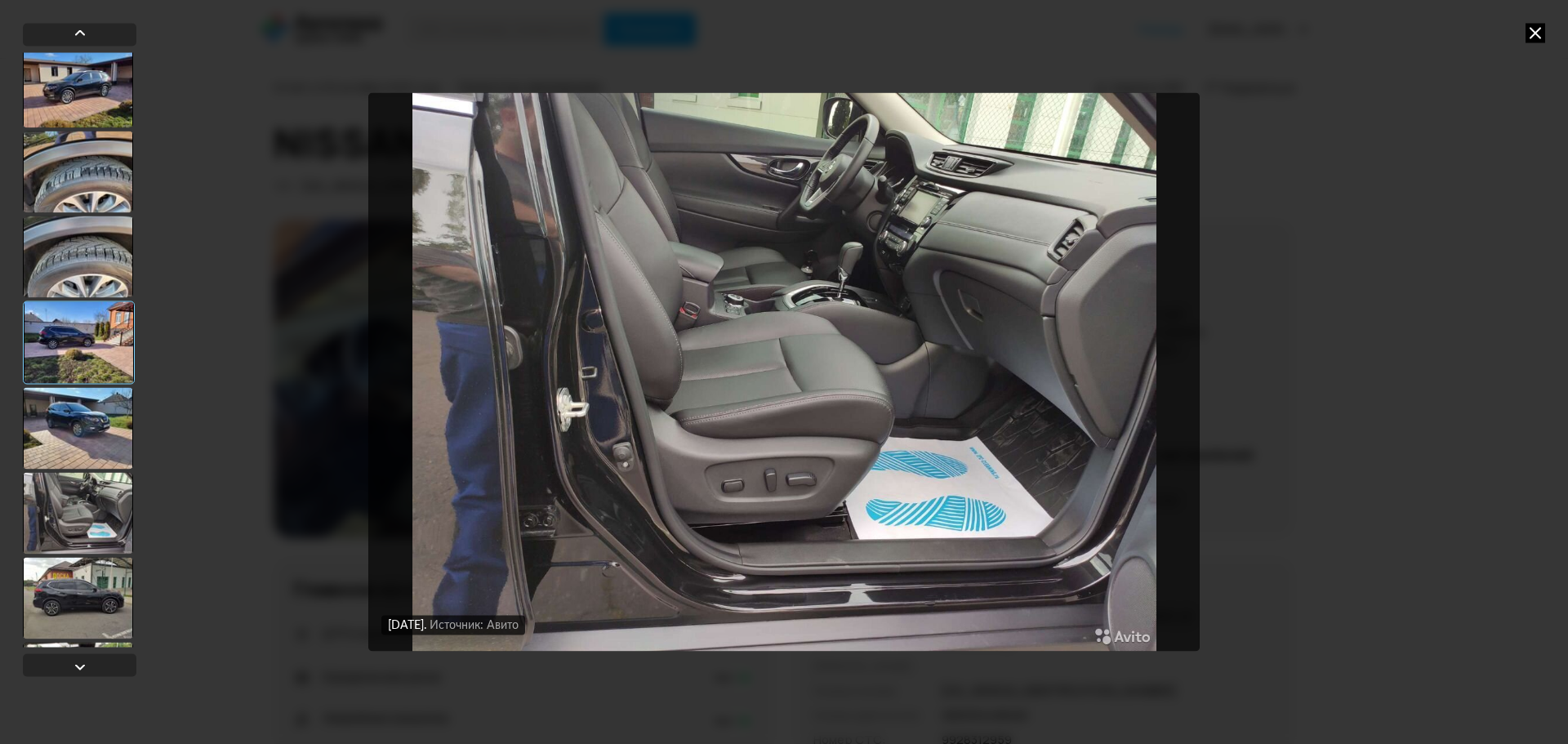
click at [88, 513] on div at bounding box center [78, 513] width 111 height 82
click at [89, 455] on div at bounding box center [78, 426] width 111 height 82
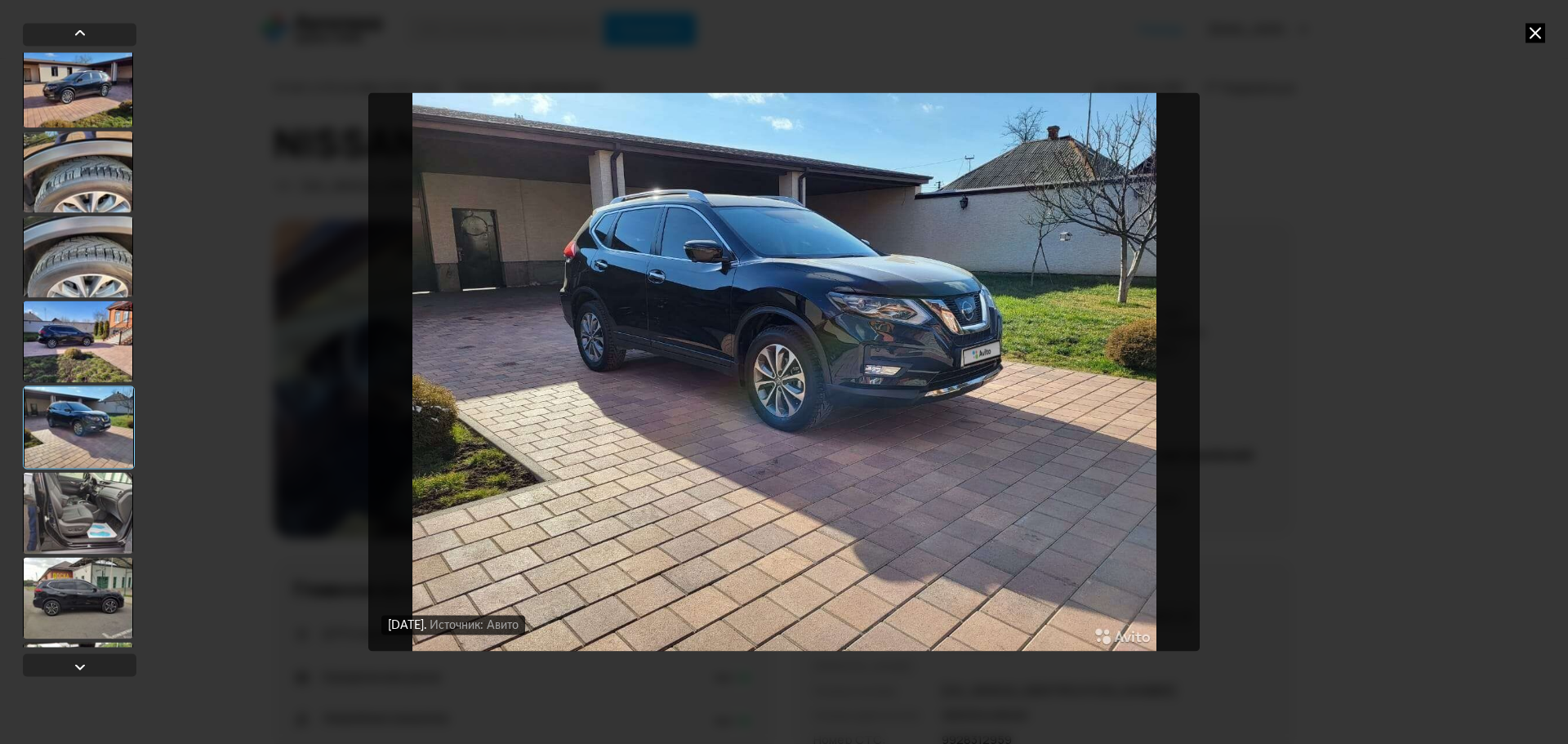
click at [106, 576] on div at bounding box center [78, 598] width 111 height 82
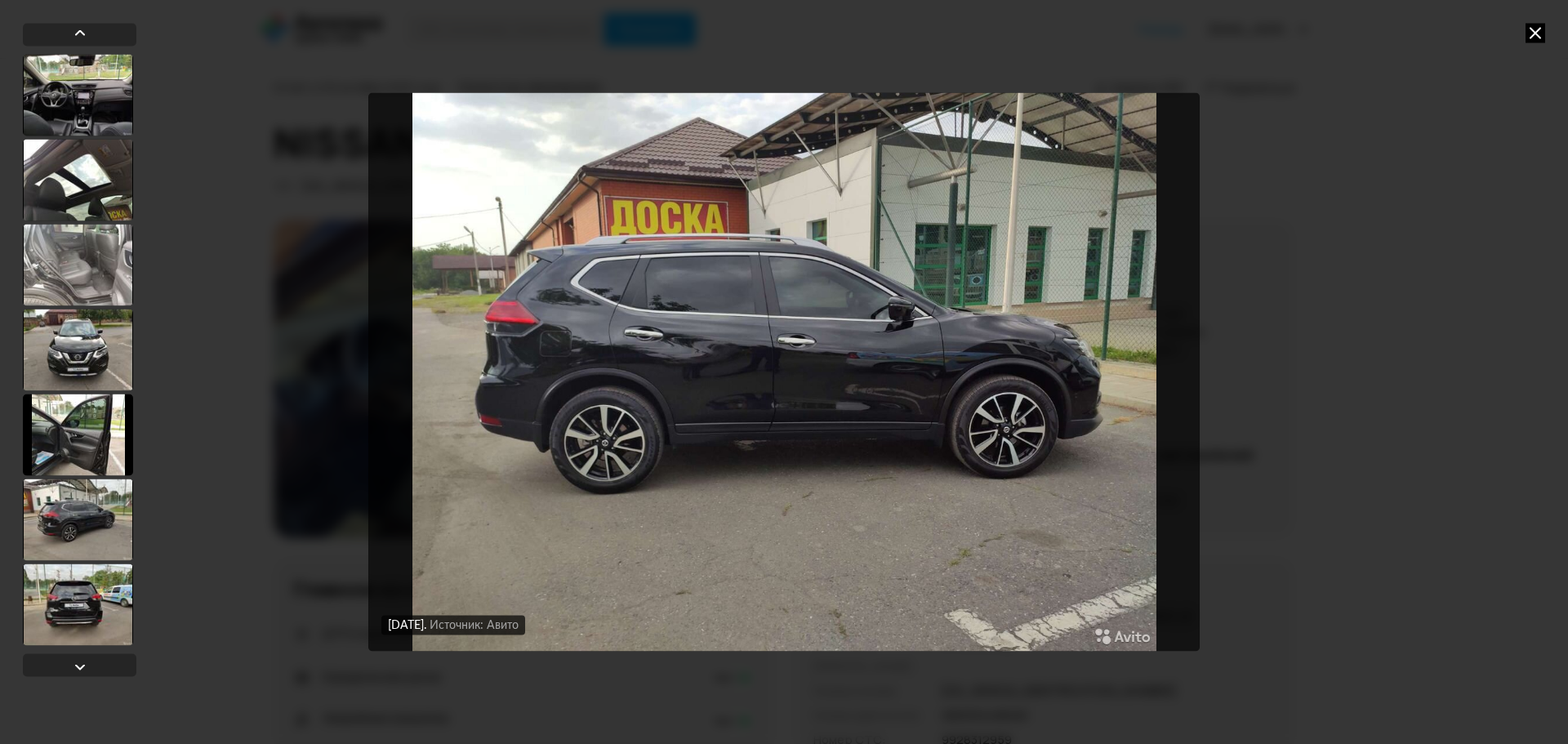
click at [94, 361] on div at bounding box center [78, 350] width 111 height 82
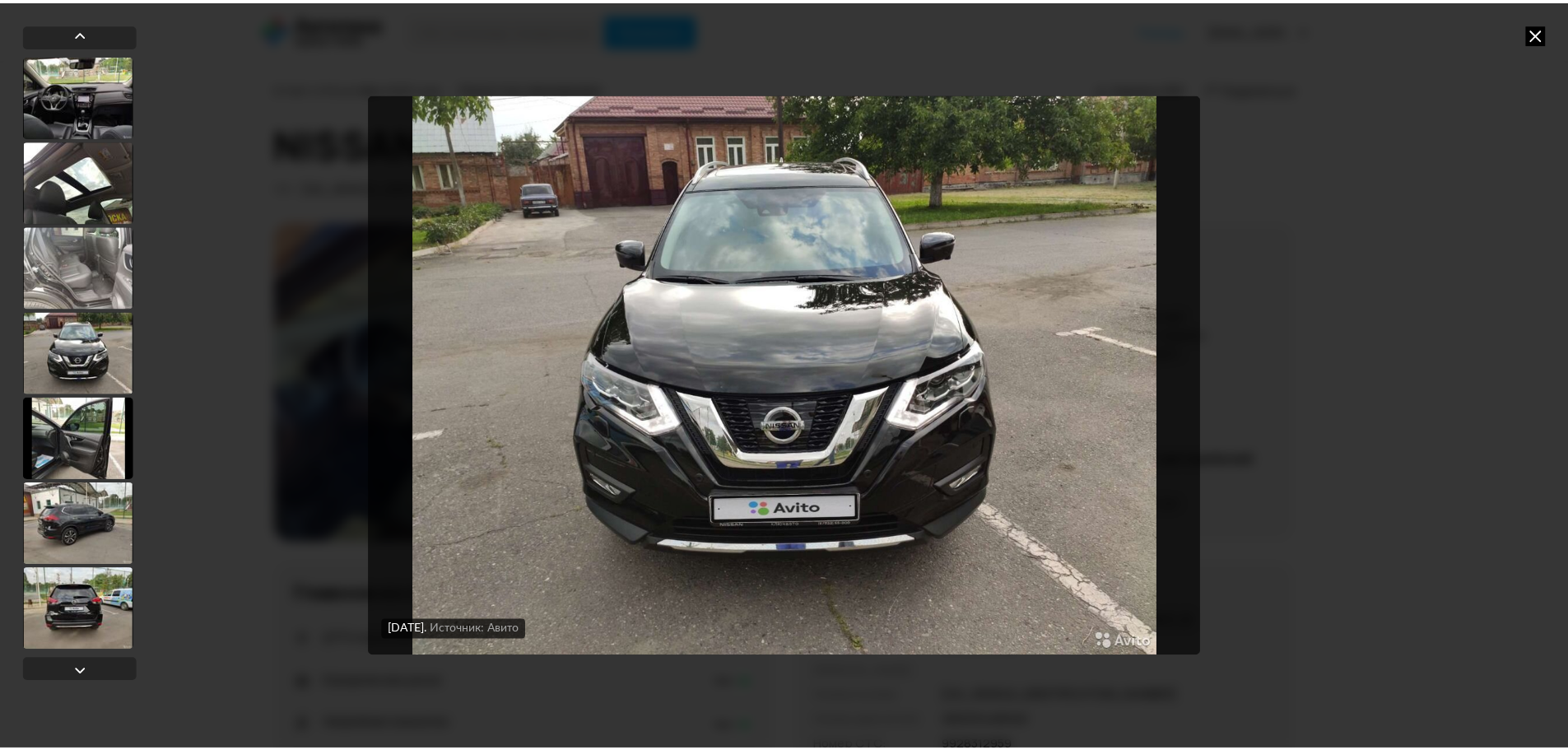
scroll to position [1283, 0]
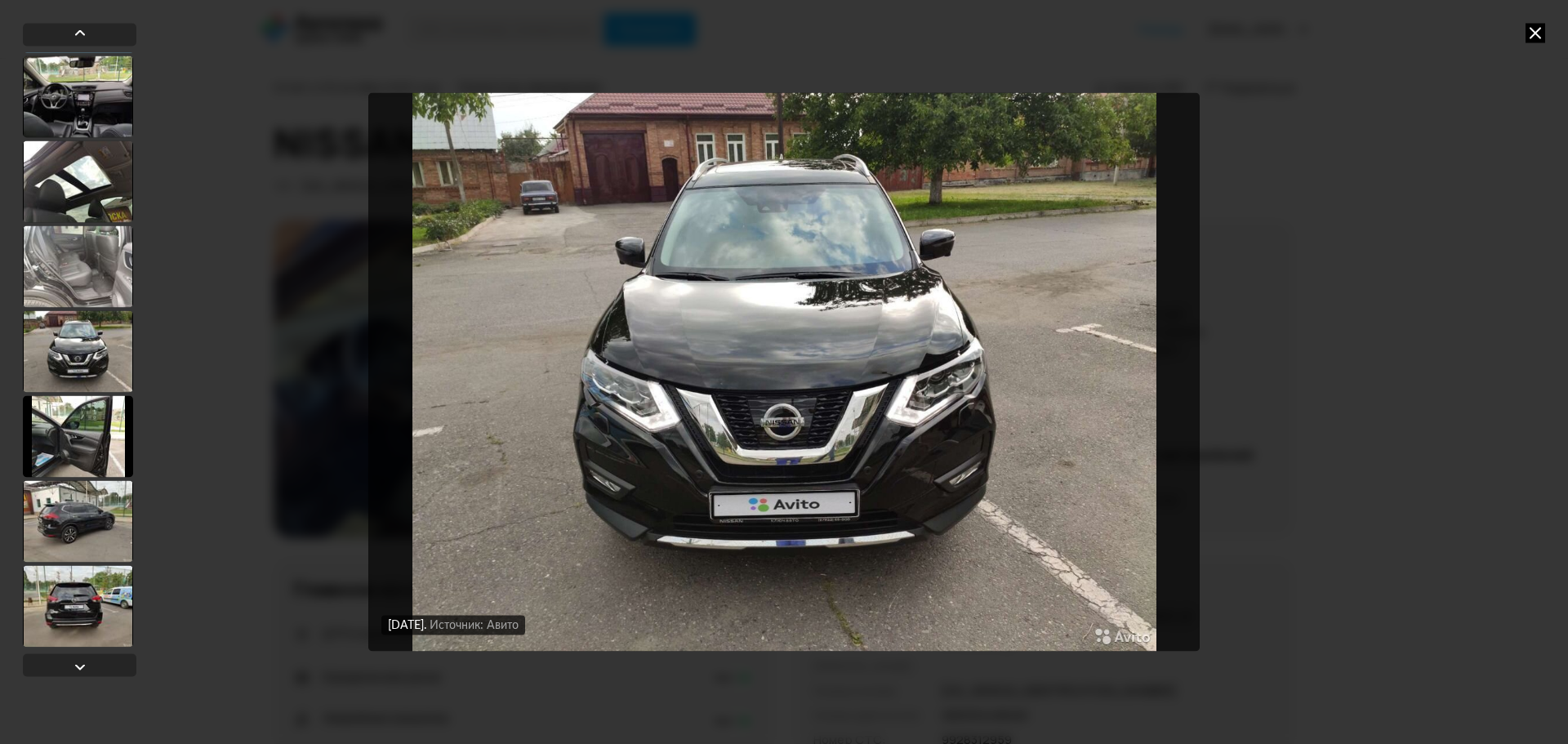
click at [83, 529] on div at bounding box center [78, 521] width 111 height 82
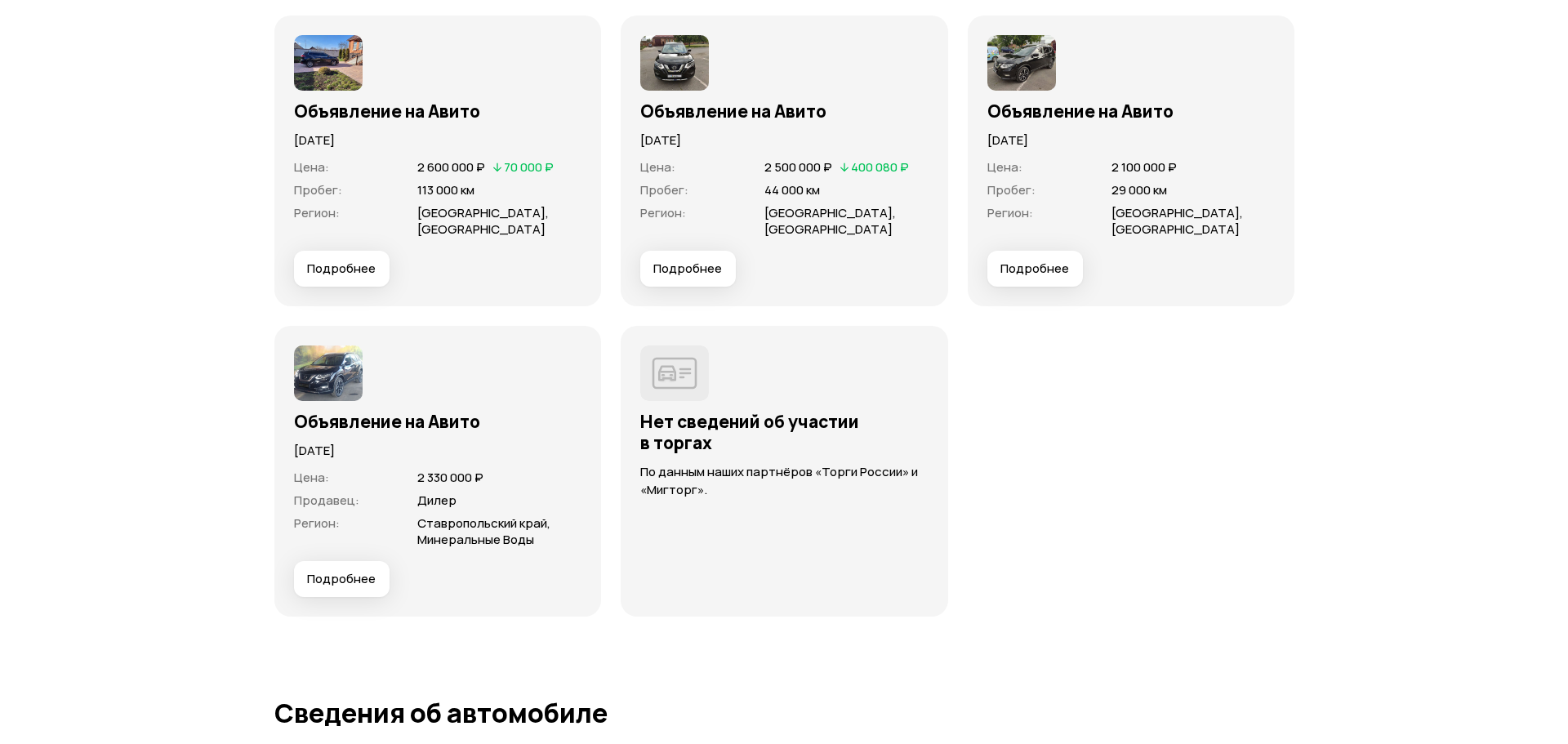
scroll to position [4607, 0]
click at [346, 274] on span "Подробнее" at bounding box center [335, 268] width 69 height 16
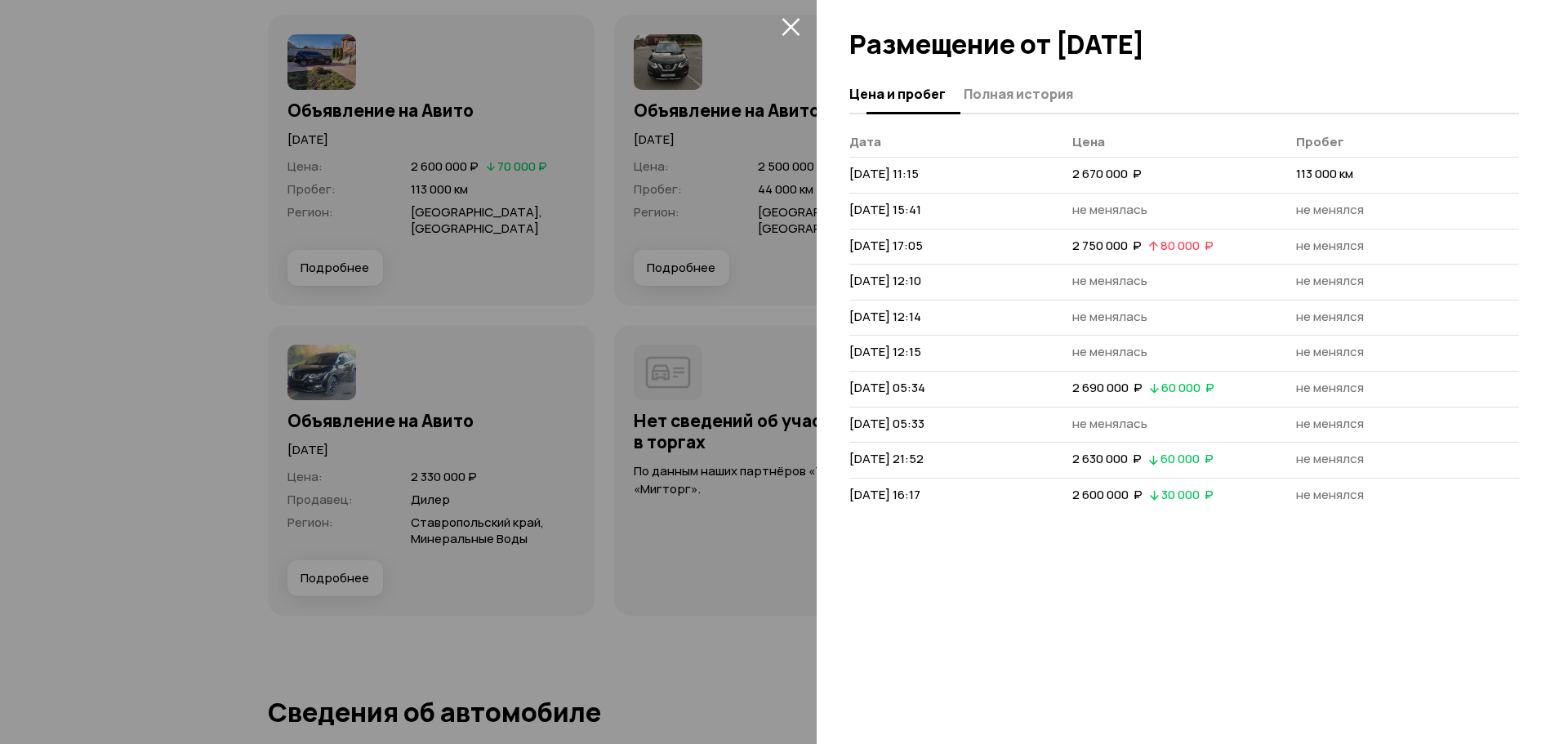
click at [980, 59] on div at bounding box center [1192, 38] width 751 height 75
click at [994, 86] on span "Полная история" at bounding box center [1018, 94] width 110 height 16
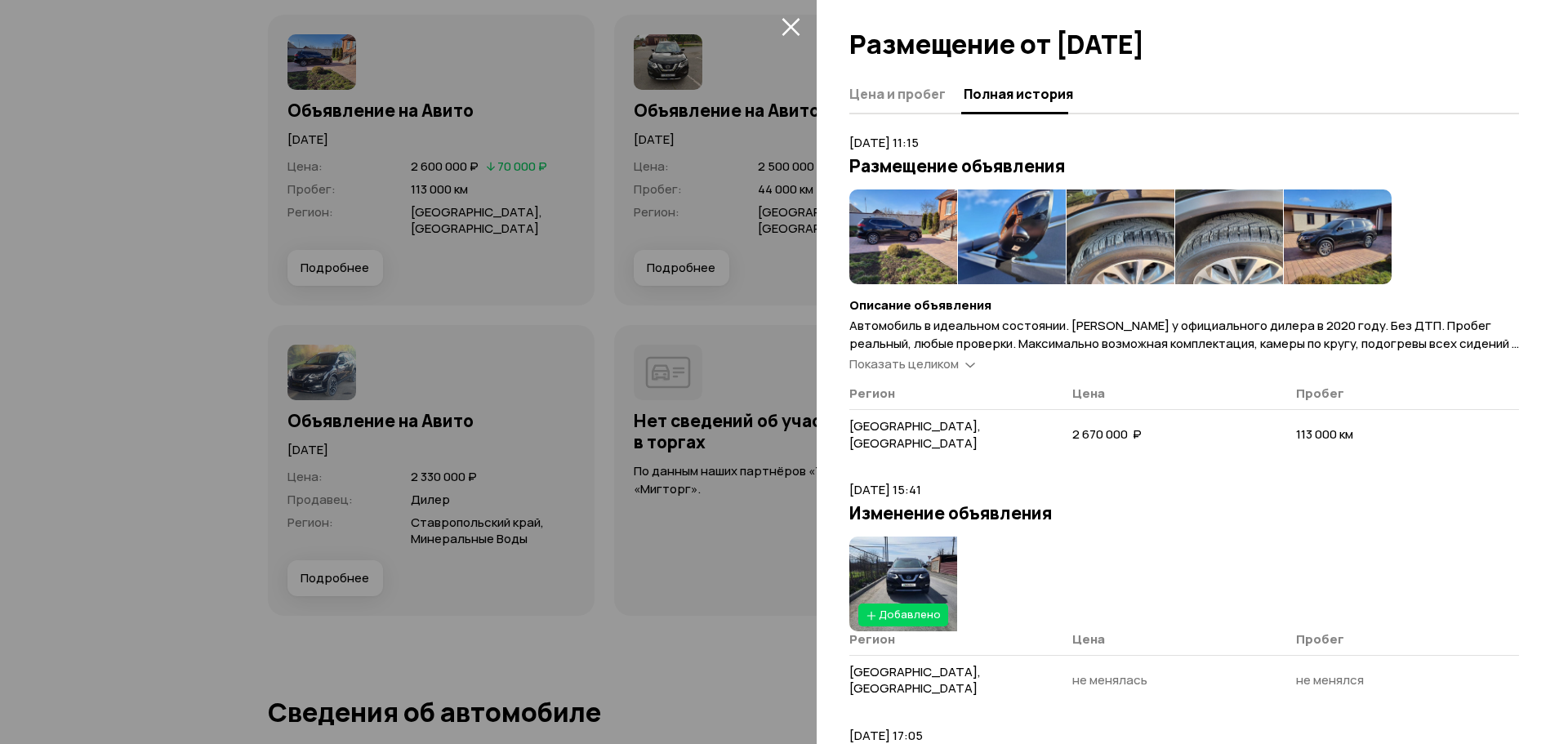
click at [882, 366] on span "Показать целиком" at bounding box center [904, 364] width 110 height 17
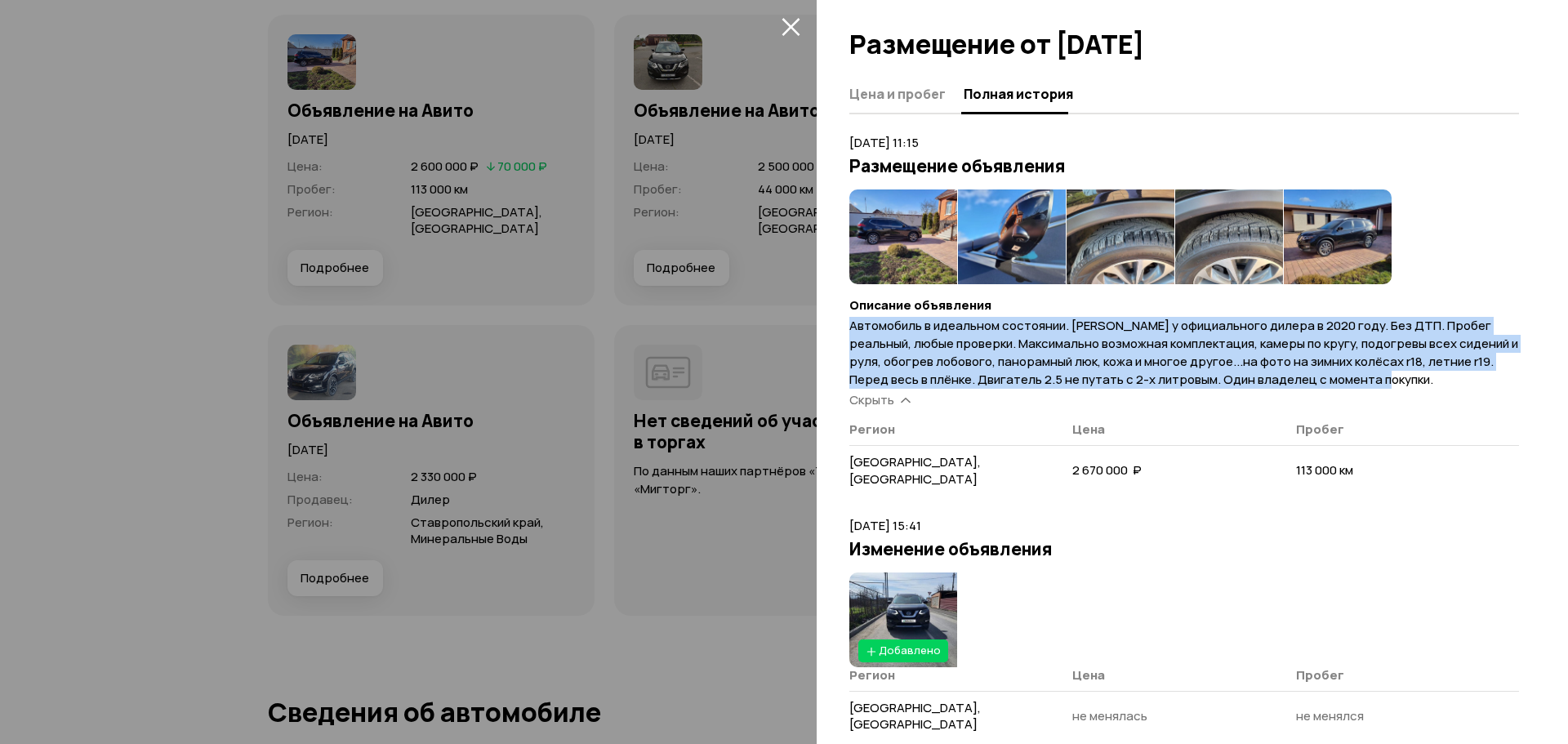
drag, startPoint x: 1420, startPoint y: 370, endPoint x: 837, endPoint y: 333, distance: 584.2
click at [837, 333] on div "Цена и пробег Полная история [DATE] 11:15 Размещение объявления Описание объявл…" at bounding box center [1192, 410] width 751 height 669
click at [844, 333] on div "Цена и пробег Полная история [DATE] 11:15 Размещение объявления Описание объявл…" at bounding box center [1192, 410] width 751 height 669
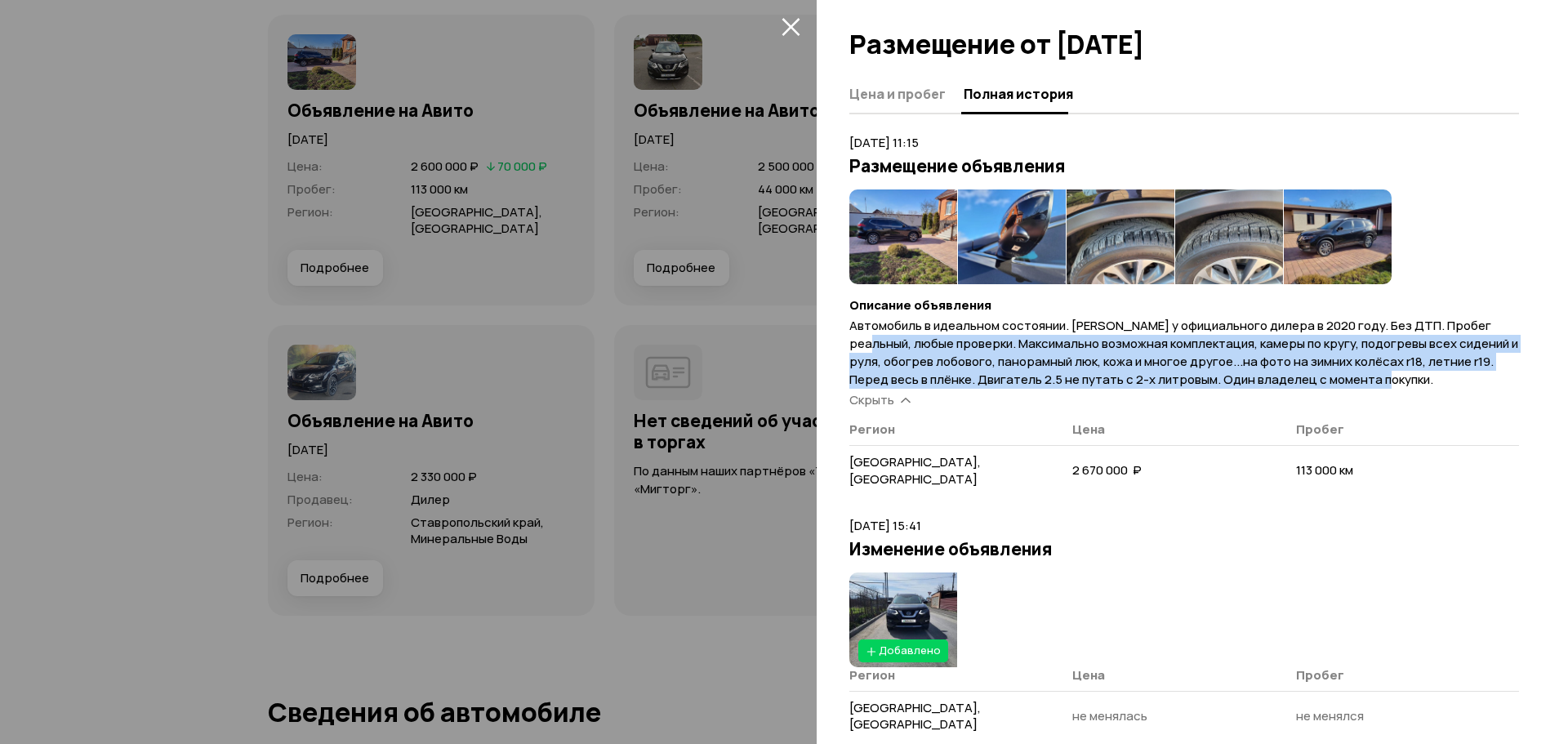
drag, startPoint x: 948, startPoint y: 339, endPoint x: 1425, endPoint y: 382, distance: 478.9
click at [1416, 382] on p "Автомобиль в идеальном состоянии. [PERSON_NAME] у официального дилера в 2020 го…" at bounding box center [1184, 353] width 669 height 72
click at [1449, 381] on p "Автомобиль в идеальном состоянии. [PERSON_NAME] у официального дилера в 2020 го…" at bounding box center [1184, 353] width 669 height 72
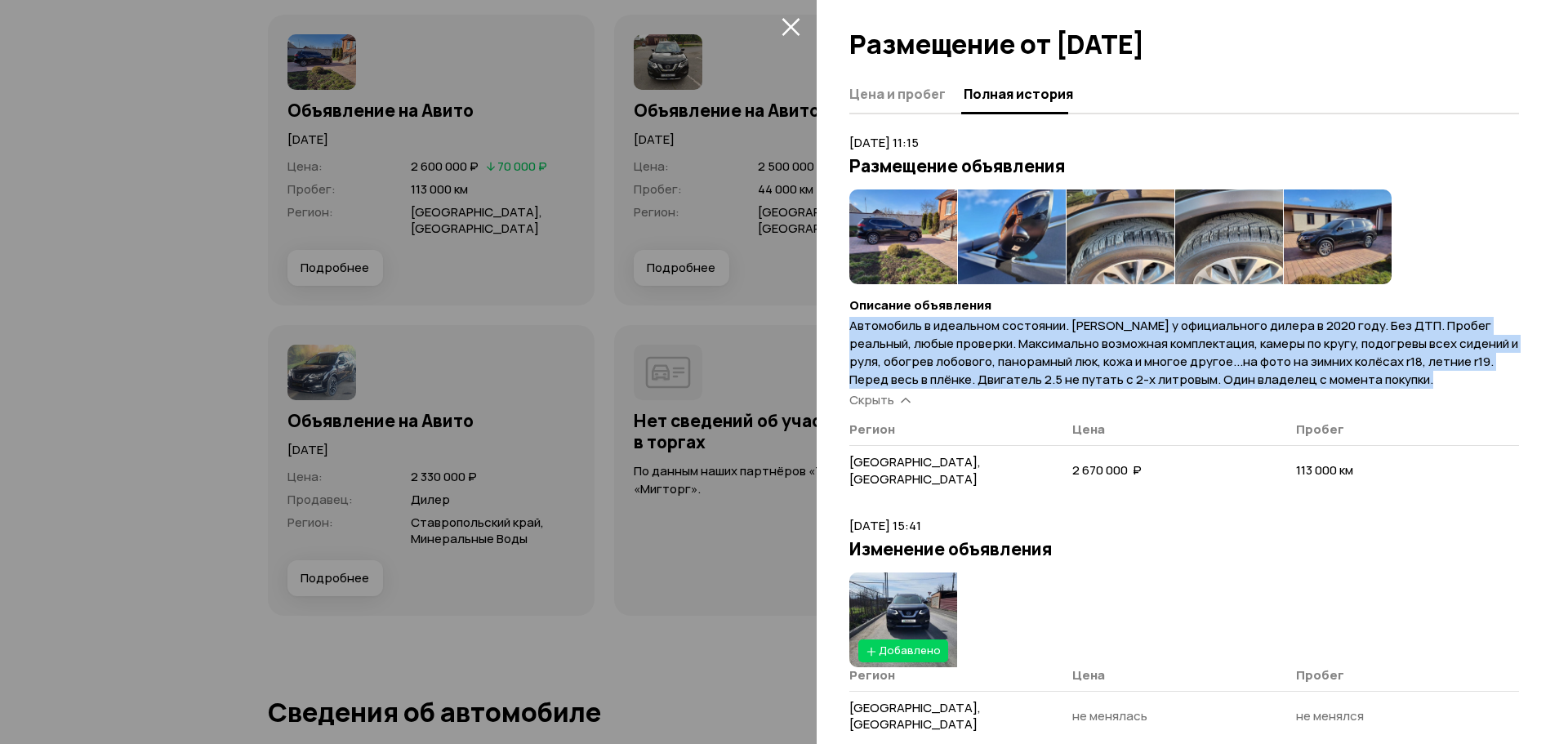
drag, startPoint x: 1449, startPoint y: 381, endPoint x: 870, endPoint y: 323, distance: 581.9
click at [870, 323] on p "Автомобиль в идеальном состоянии. [PERSON_NAME] у официального дилера в 2020 го…" at bounding box center [1184, 353] width 669 height 72
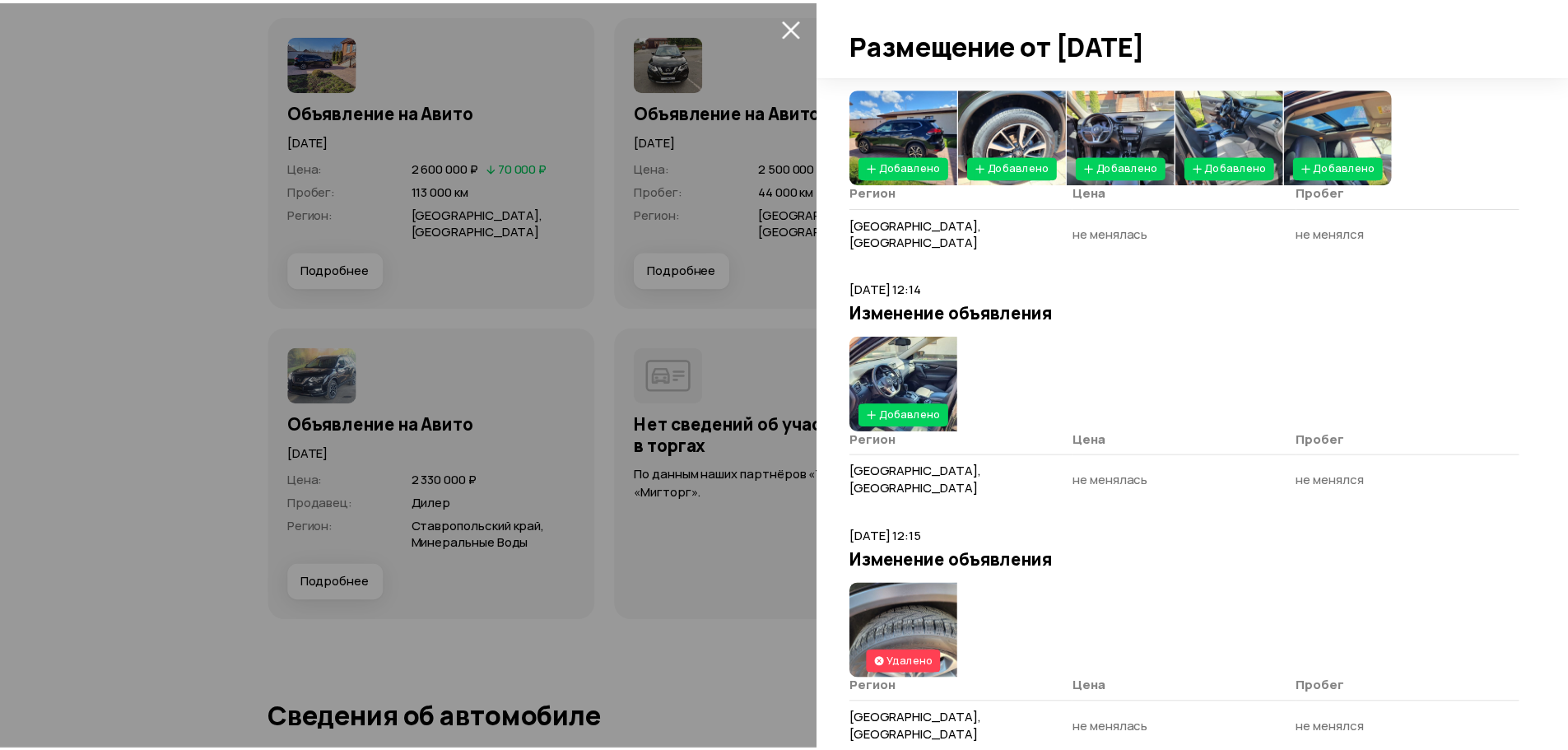
scroll to position [297, 0]
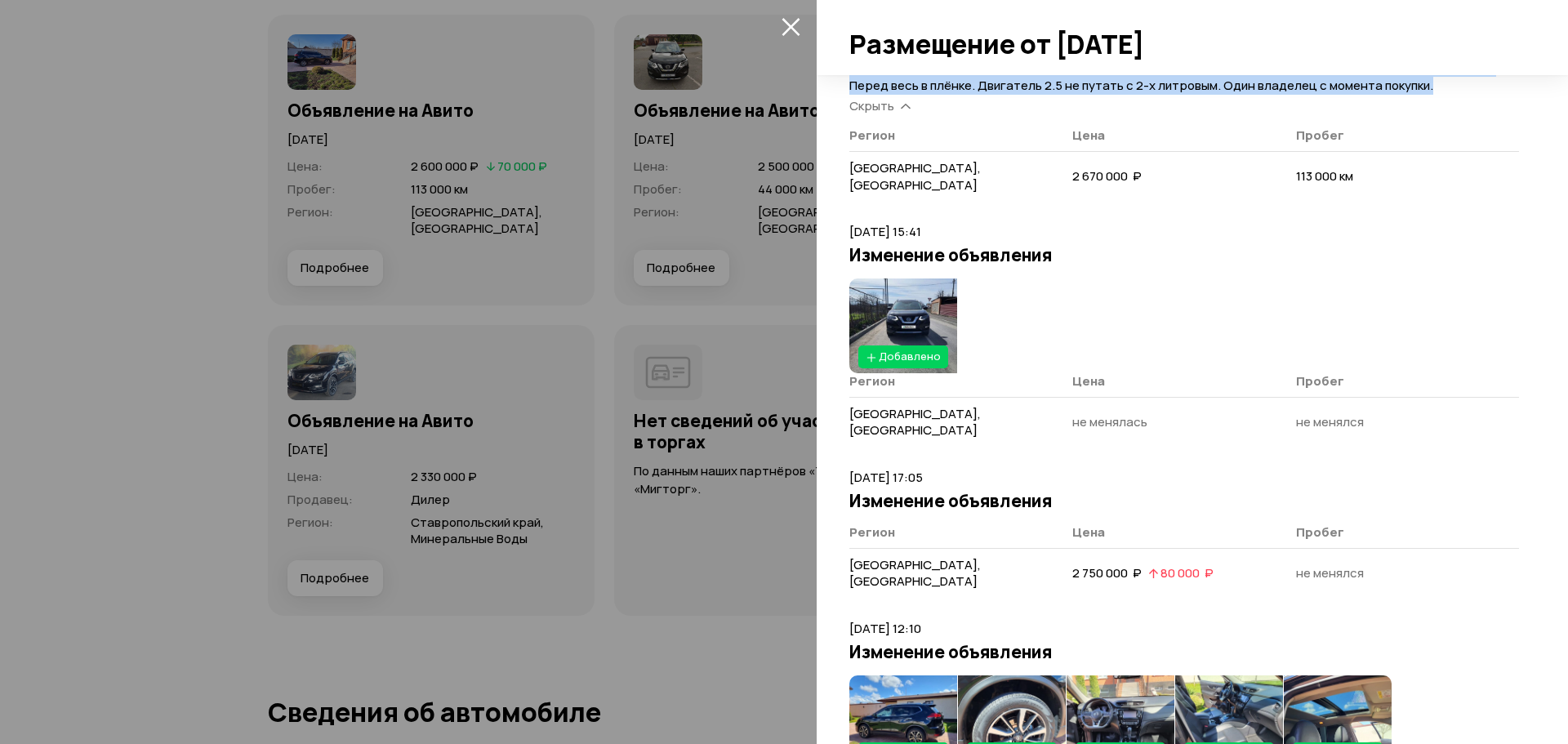
click at [909, 308] on img at bounding box center [904, 326] width 108 height 95
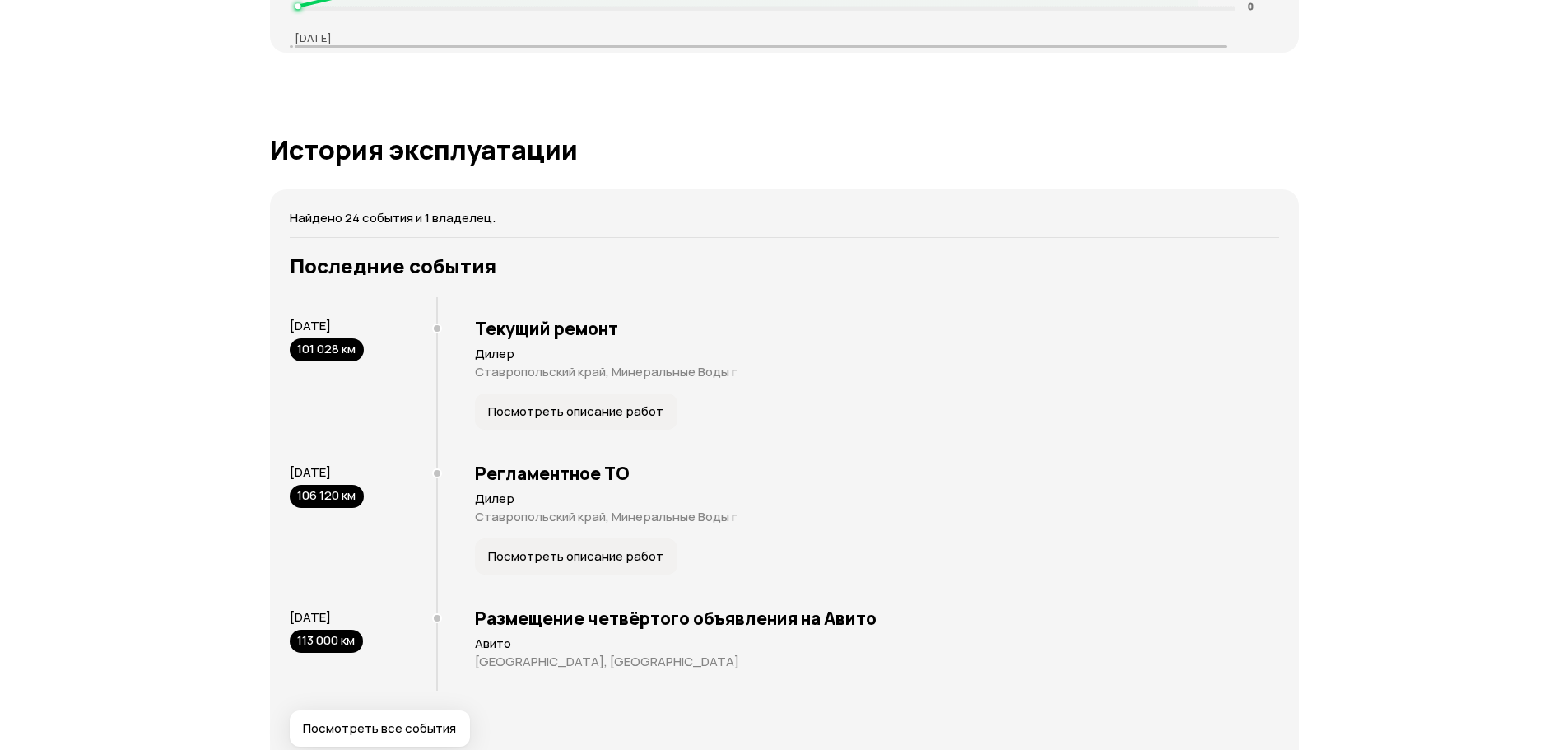
scroll to position [2219, 0]
